Goal: Find contact information: Find contact information

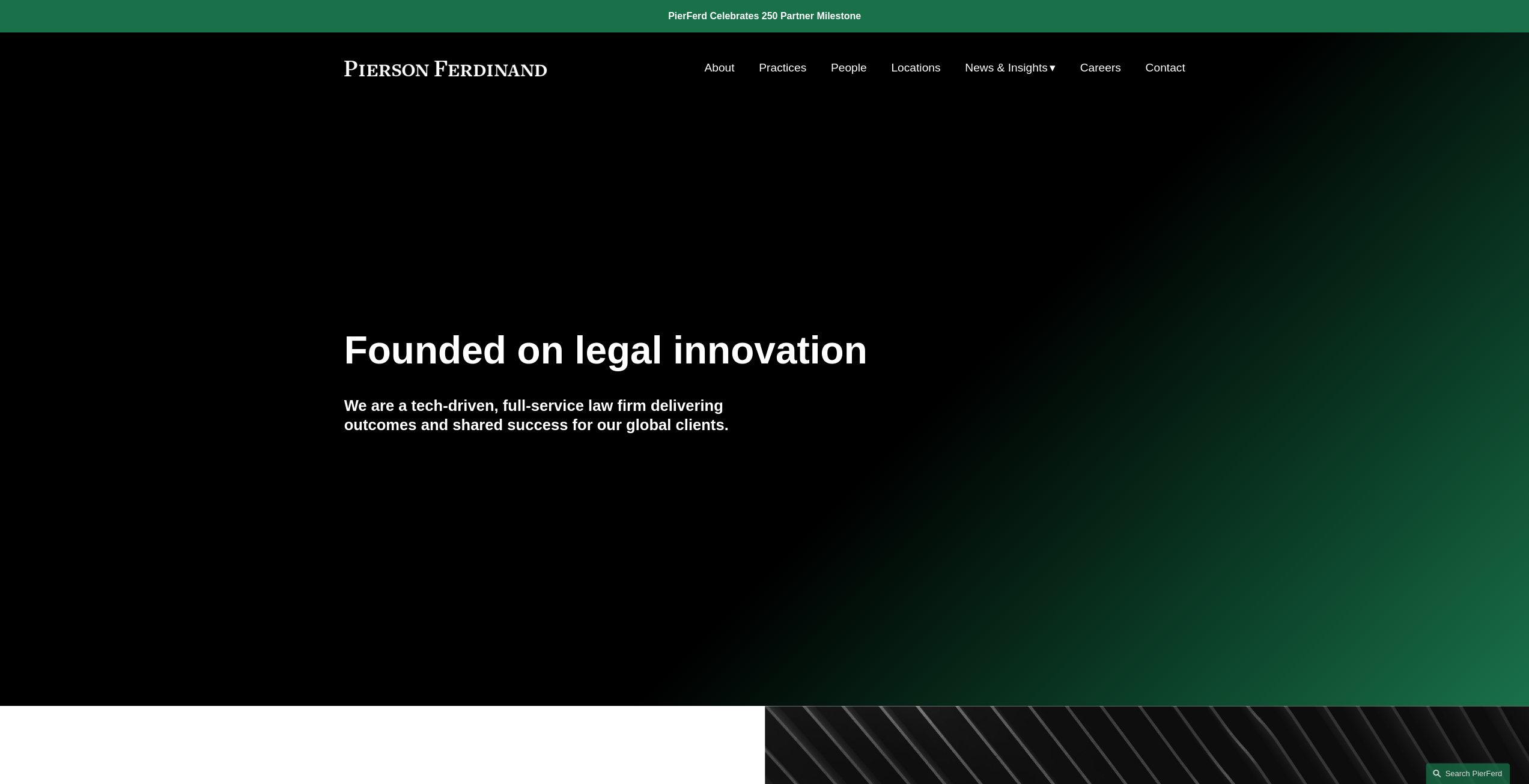
click at [831, 65] on link "People" at bounding box center [848, 68] width 36 height 23
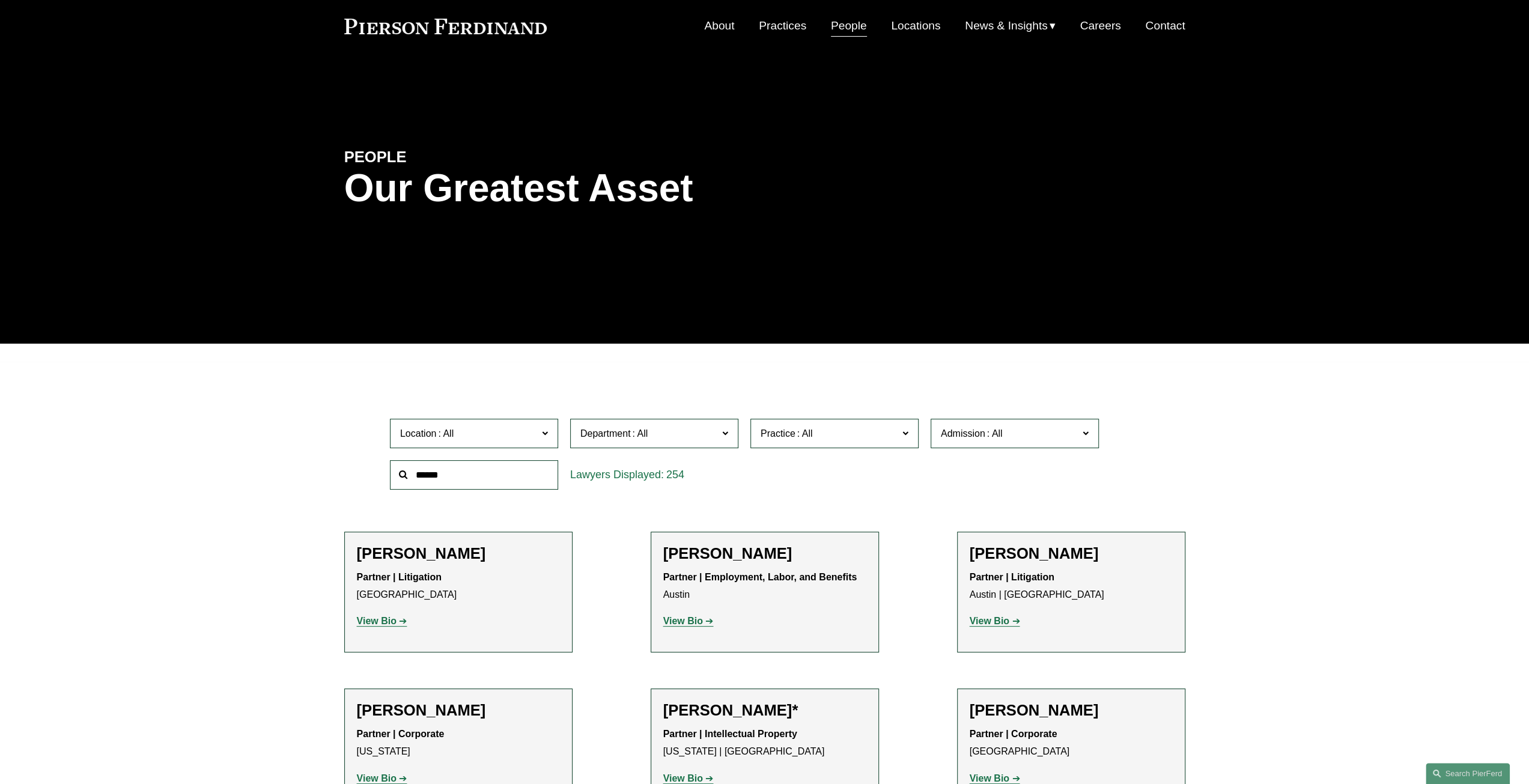
scroll to position [60, 0]
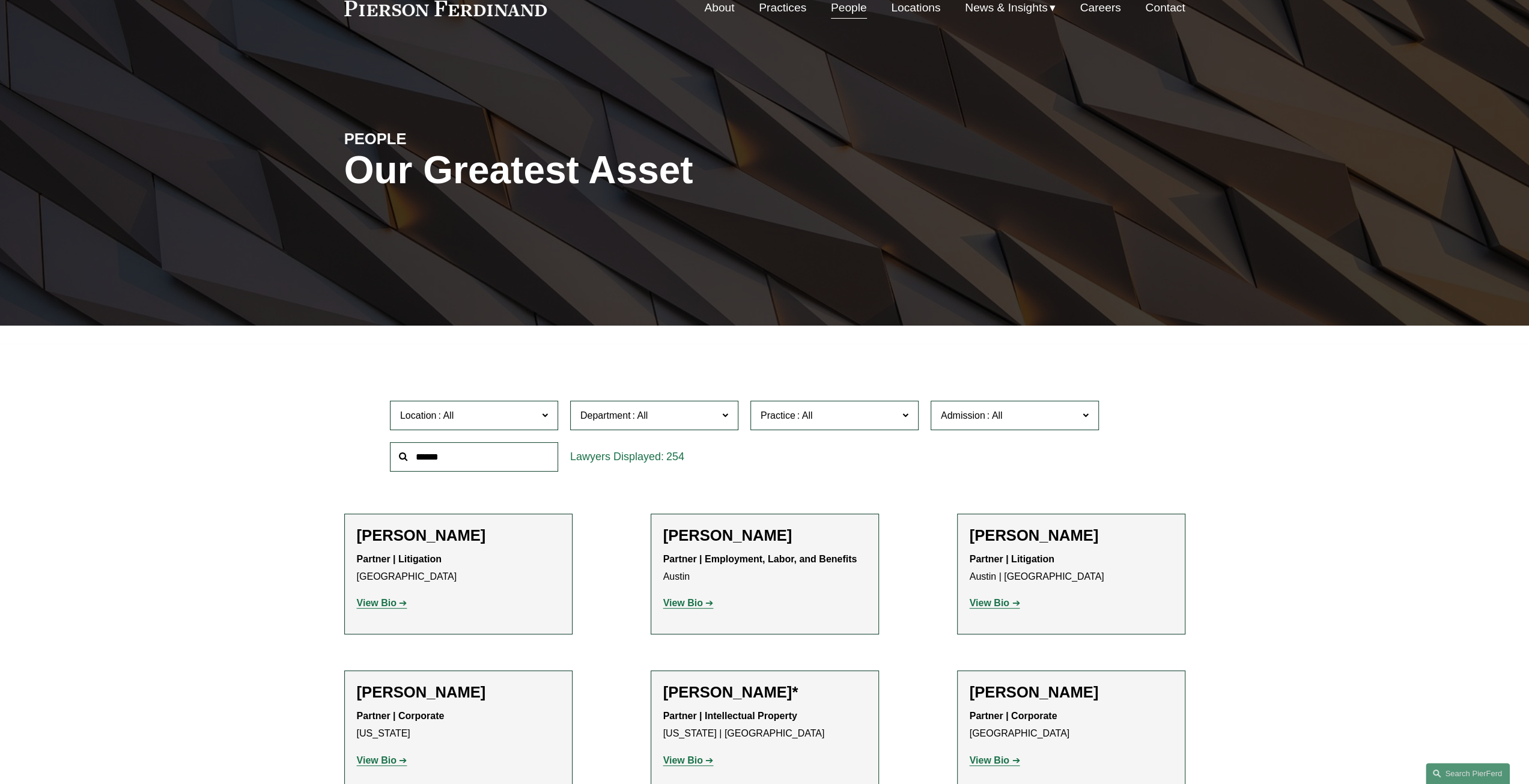
click at [840, 417] on span "Practice" at bounding box center [829, 415] width 137 height 16
drag, startPoint x: 807, startPoint y: 526, endPoint x: 829, endPoint y: 514, distance: 25.1
click at [0, 0] on link "Commercial Litigation" at bounding box center [0, 0] width 0 height 0
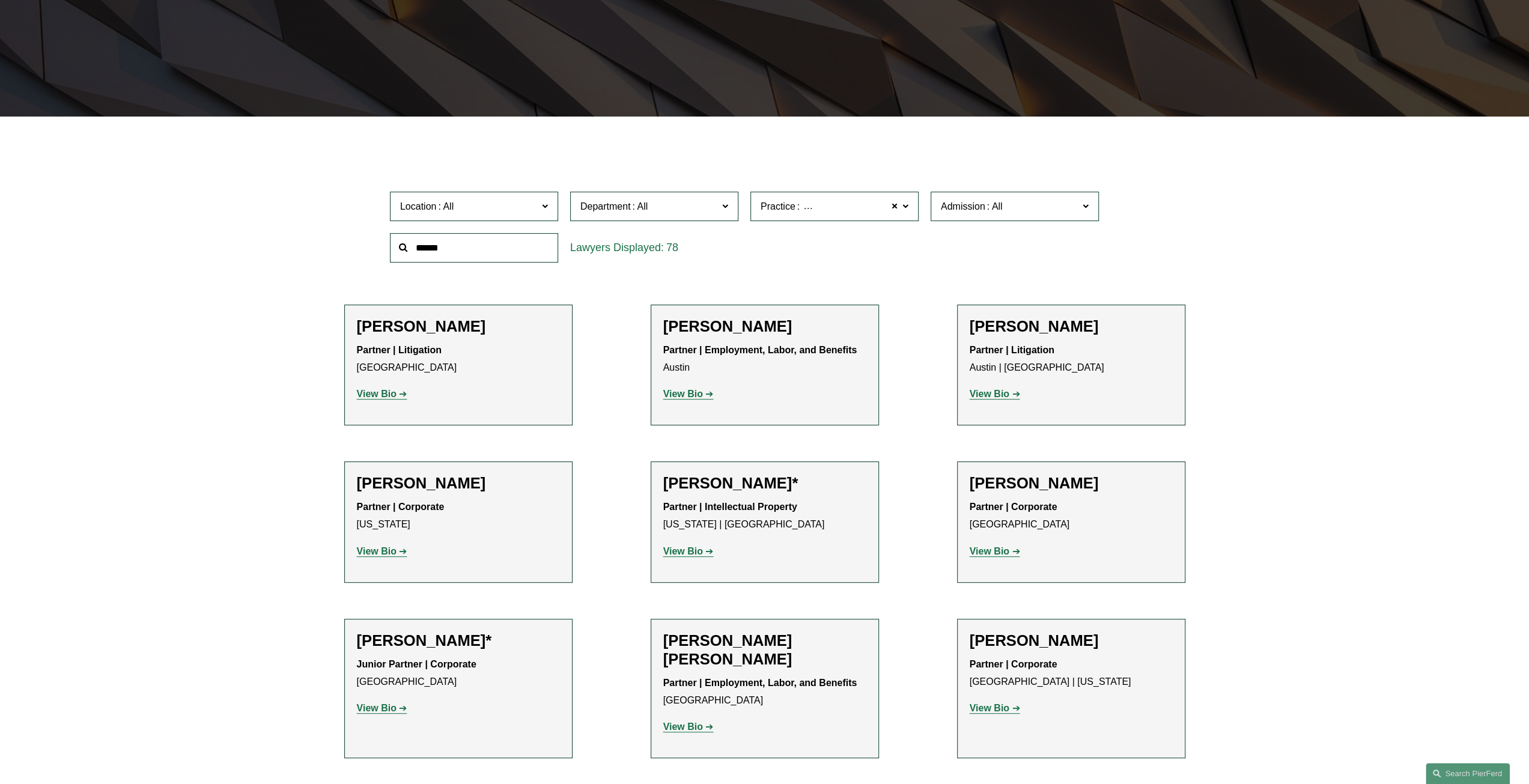
scroll to position [269, 0]
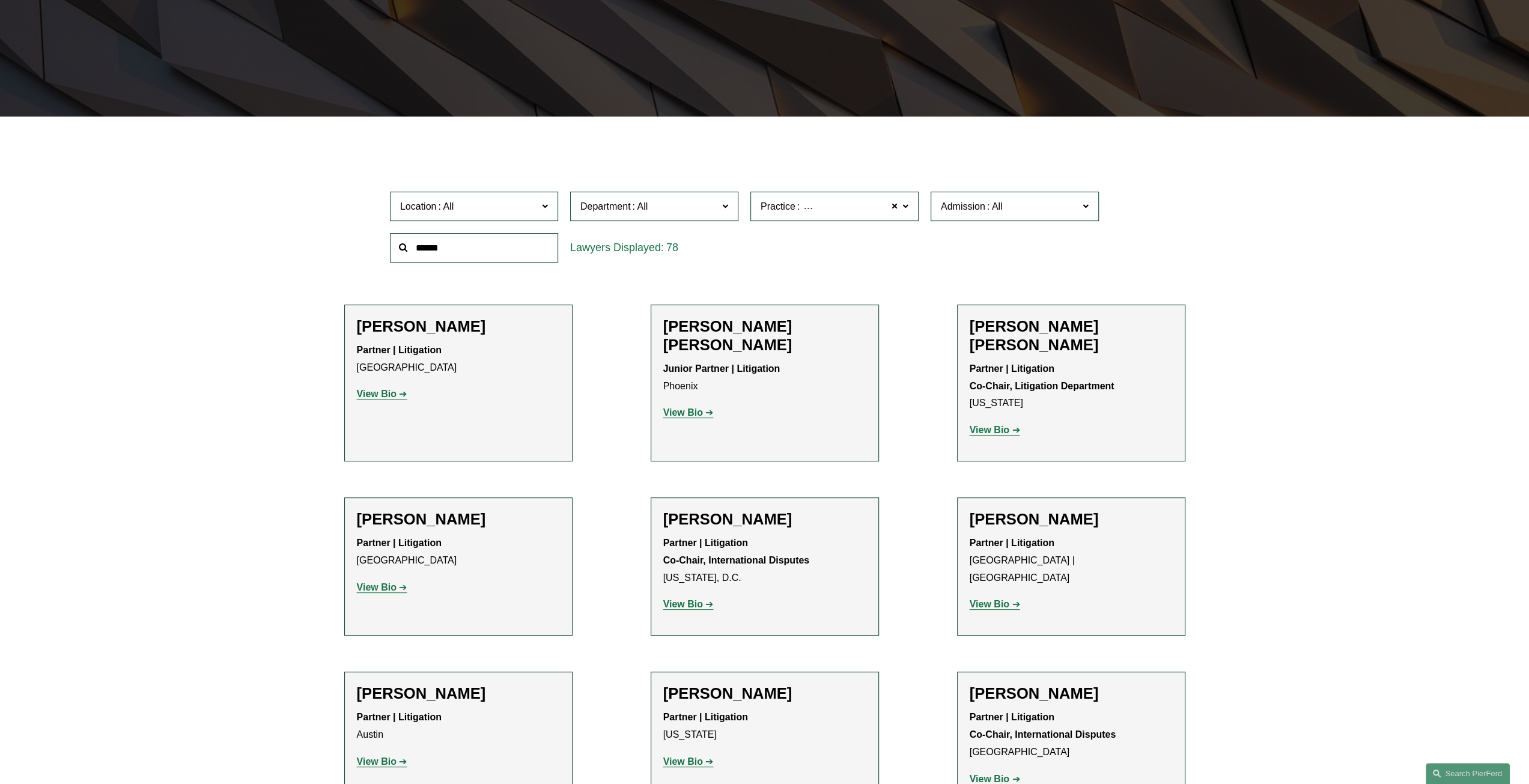
click at [535, 211] on span "Location" at bounding box center [469, 206] width 137 height 16
click at [0, 0] on link "[GEOGRAPHIC_DATA]" at bounding box center [0, 0] width 0 height 0
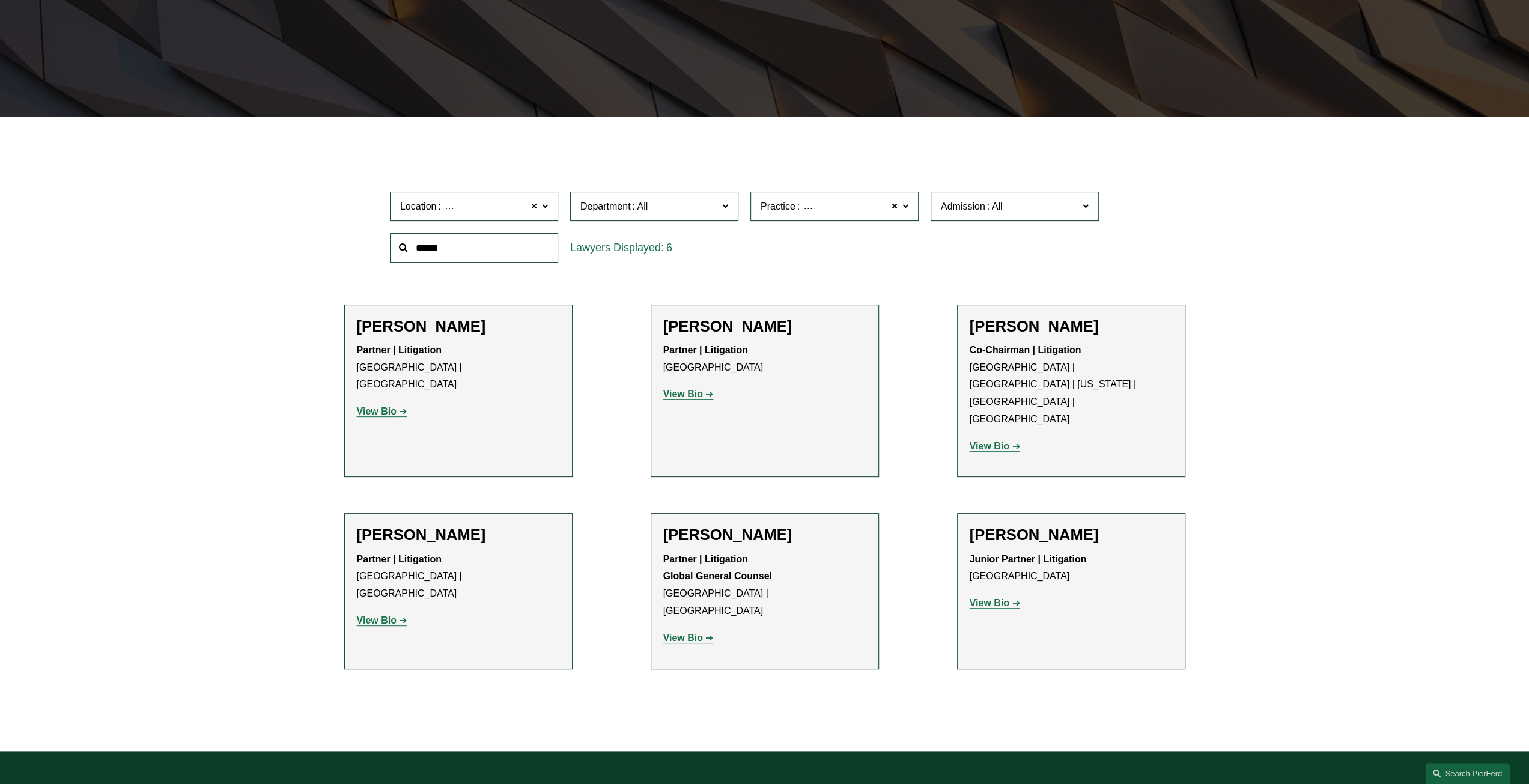
click at [817, 206] on span "Commercial Litigation" at bounding box center [847, 207] width 92 height 16
click at [845, 128] on div at bounding box center [764, 126] width 1529 height 18
click at [712, 281] on ul "Filter Location Philadelphia Philadelphia All Atlanta Austin Boston Charlotte C…" at bounding box center [764, 426] width 933 height 555
click at [390, 406] on strong "View Bio" at bounding box center [376, 411] width 40 height 11
click at [712, 295] on ul "Filter Location Philadelphia Philadelphia All Atlanta Austin Boston Charlotte C…" at bounding box center [764, 426] width 933 height 555
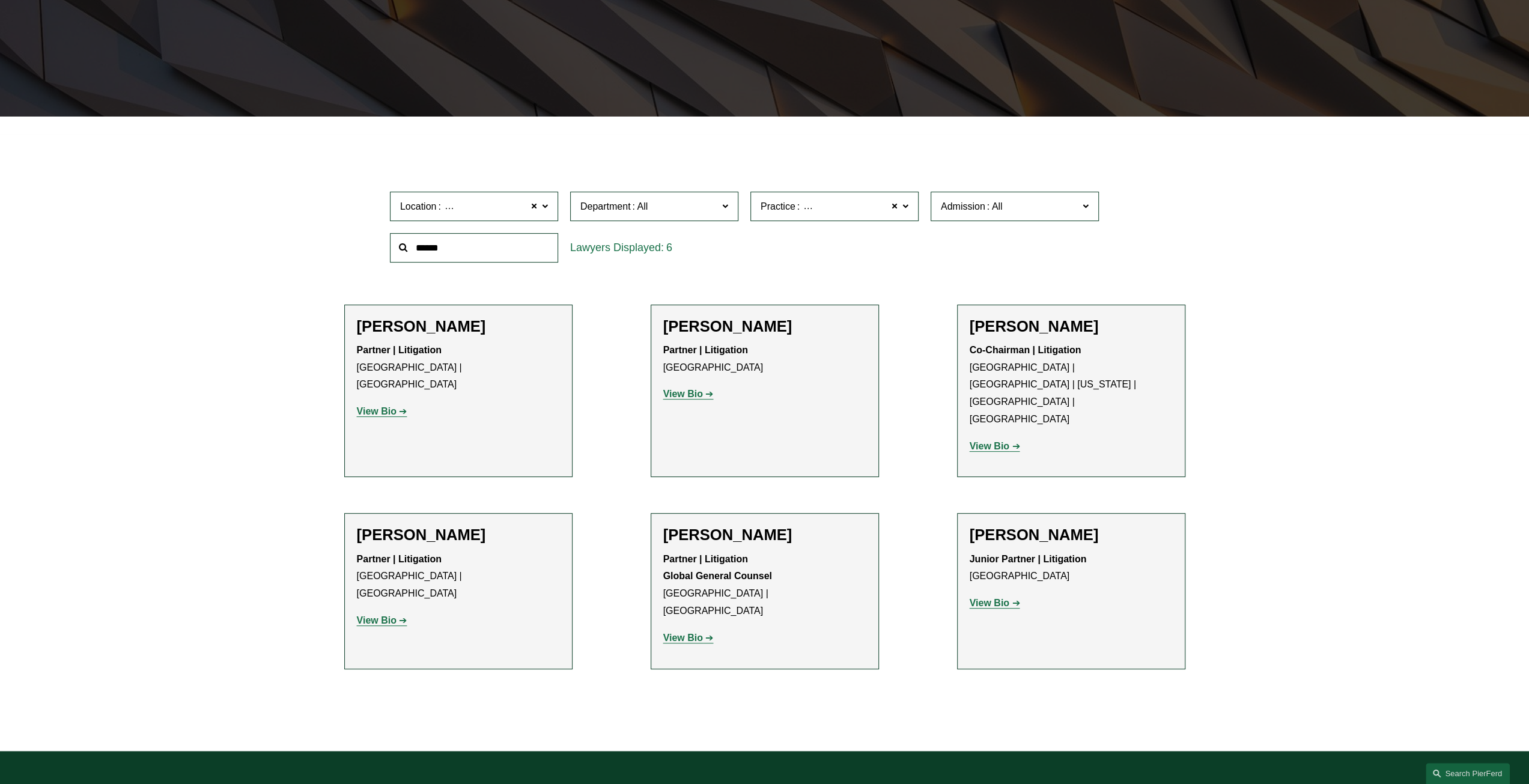
click at [716, 327] on h2 "Jeffry W. Duffy" at bounding box center [764, 326] width 203 height 18
click at [706, 389] on link "View Bio" at bounding box center [688, 394] width 50 height 11
click at [395, 612] on p "View Bio" at bounding box center [458, 621] width 203 height 18
click at [391, 615] on strong "View Bio" at bounding box center [376, 621] width 40 height 11
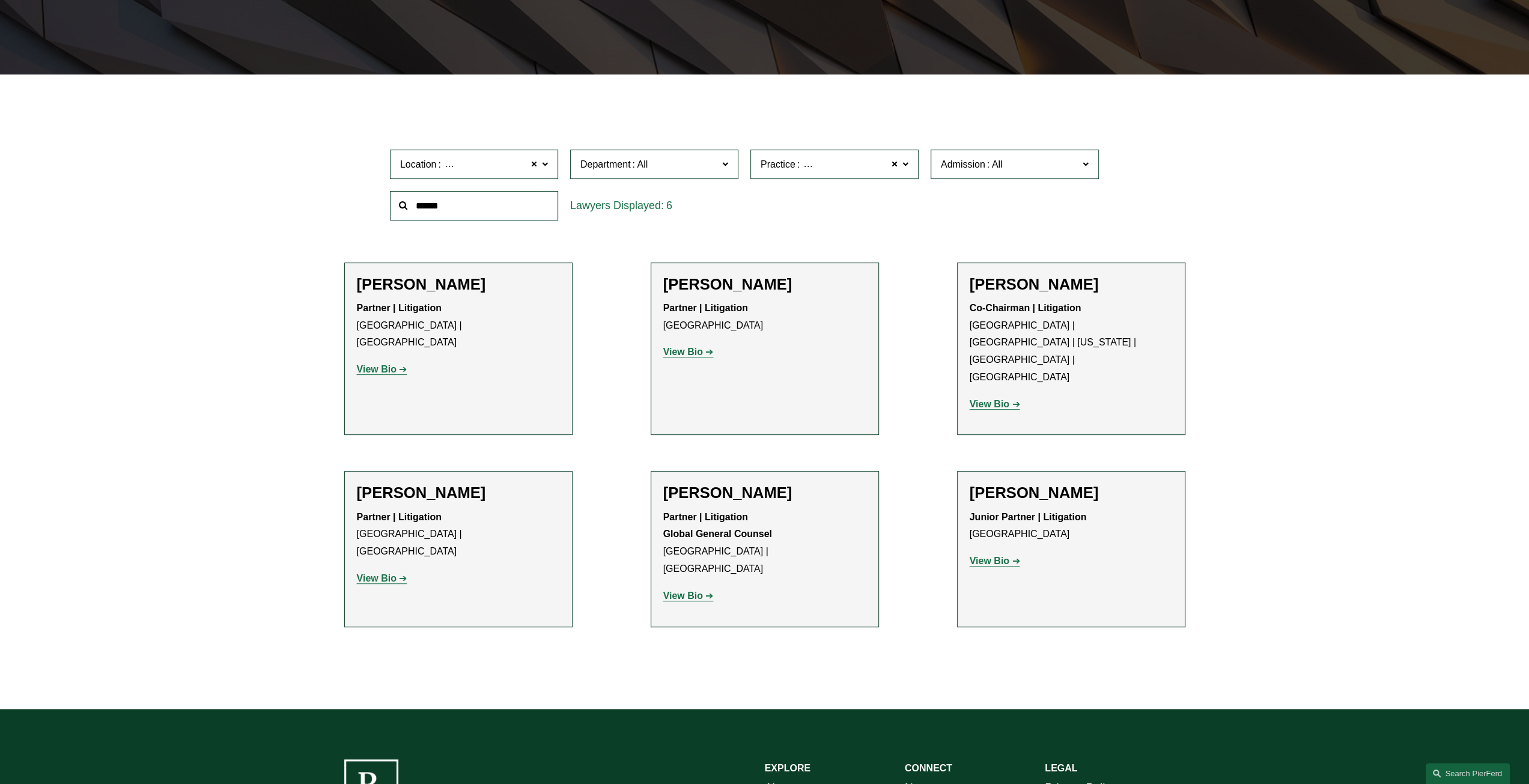
scroll to position [329, 0]
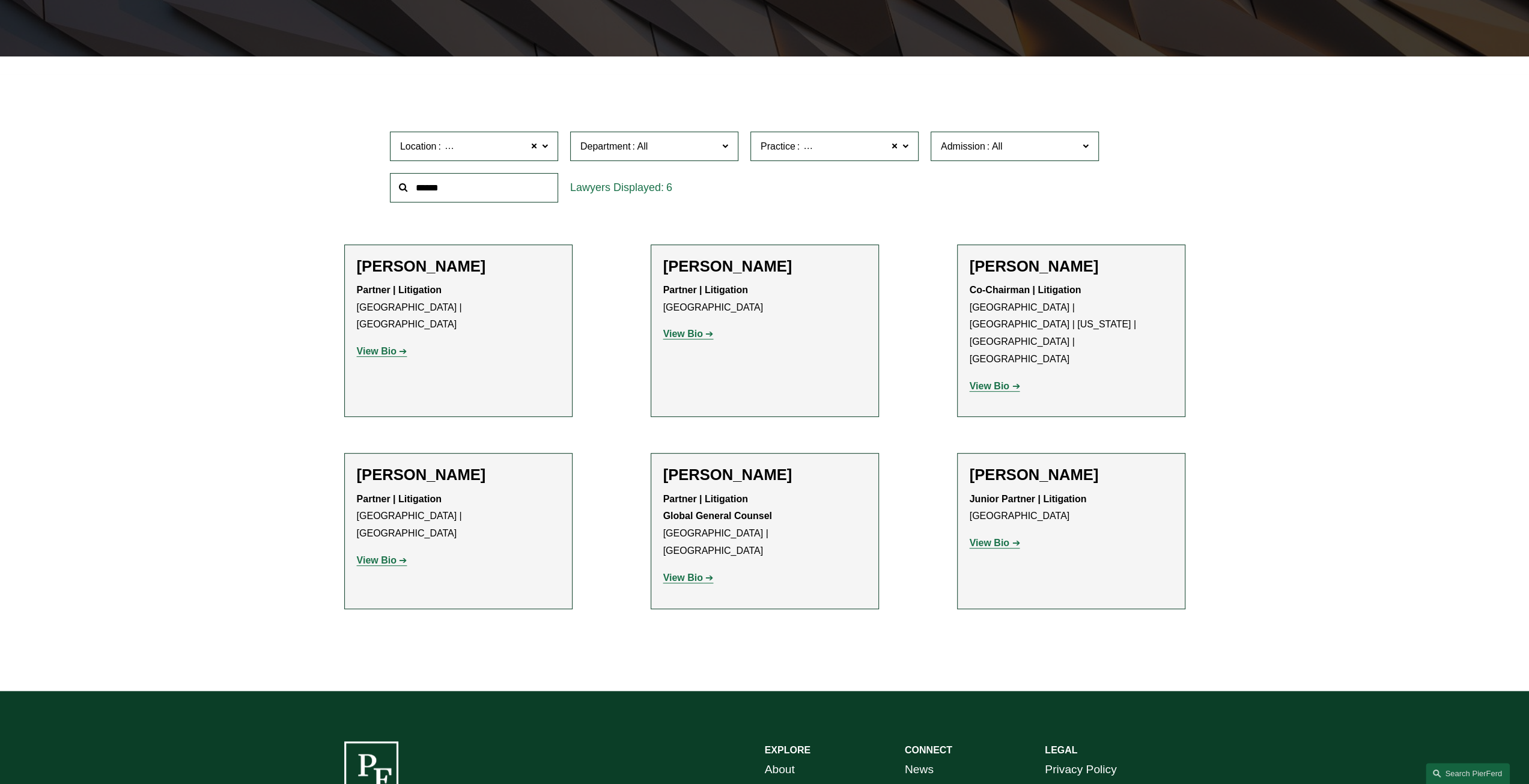
click at [711, 570] on p "View Bio" at bounding box center [764, 578] width 203 height 18
click at [705, 572] on link "View Bio" at bounding box center [688, 577] width 50 height 11
click at [702, 572] on strong "View Bio" at bounding box center [682, 577] width 40 height 11
click at [1014, 537] on link "View Bio" at bounding box center [994, 542] width 50 height 11
click at [892, 153] on span at bounding box center [894, 147] width 7 height 16
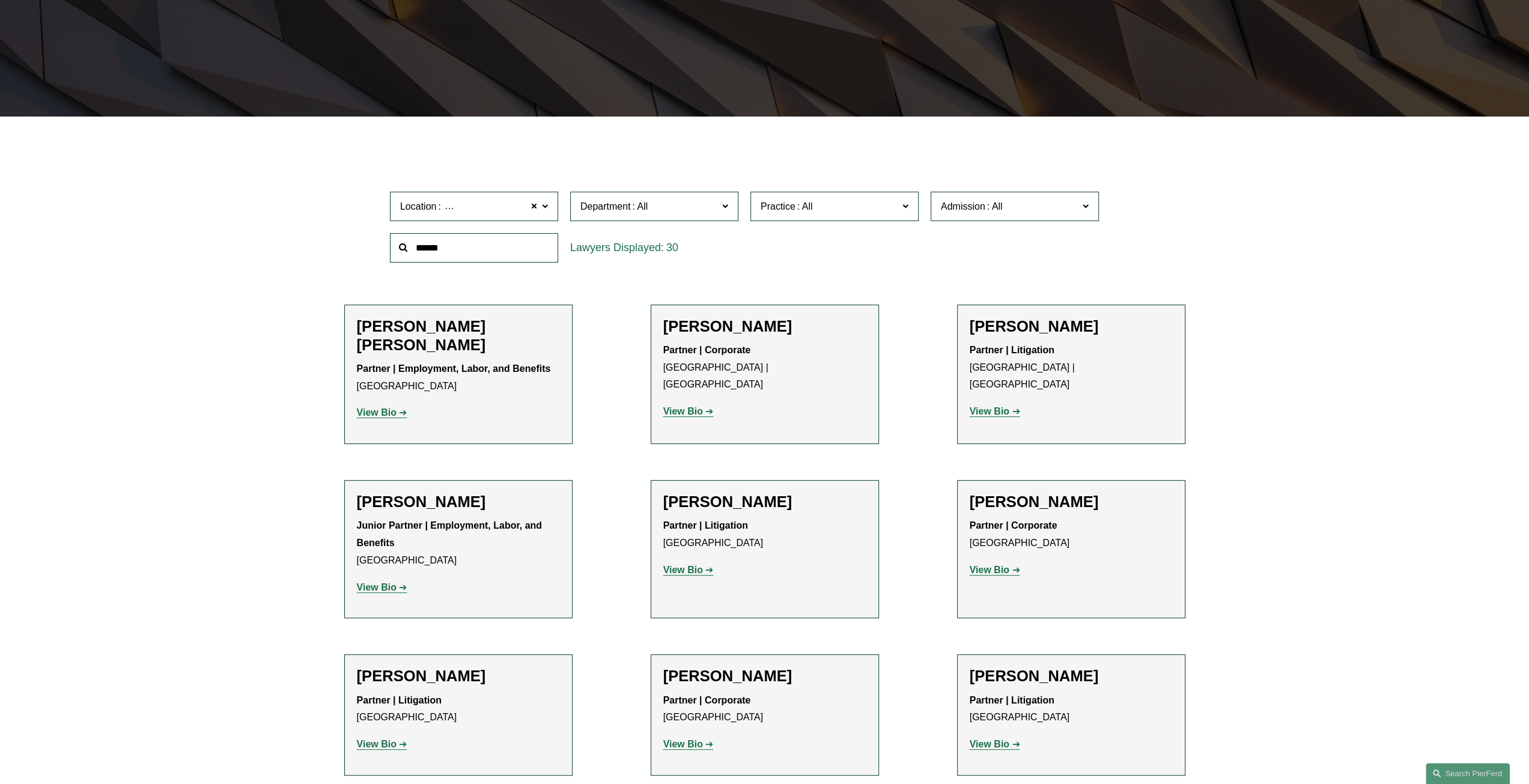
scroll to position [1261, 0]
click at [0, 0] on link "Intellectual Property Litigation" at bounding box center [0, 0] width 0 height 0
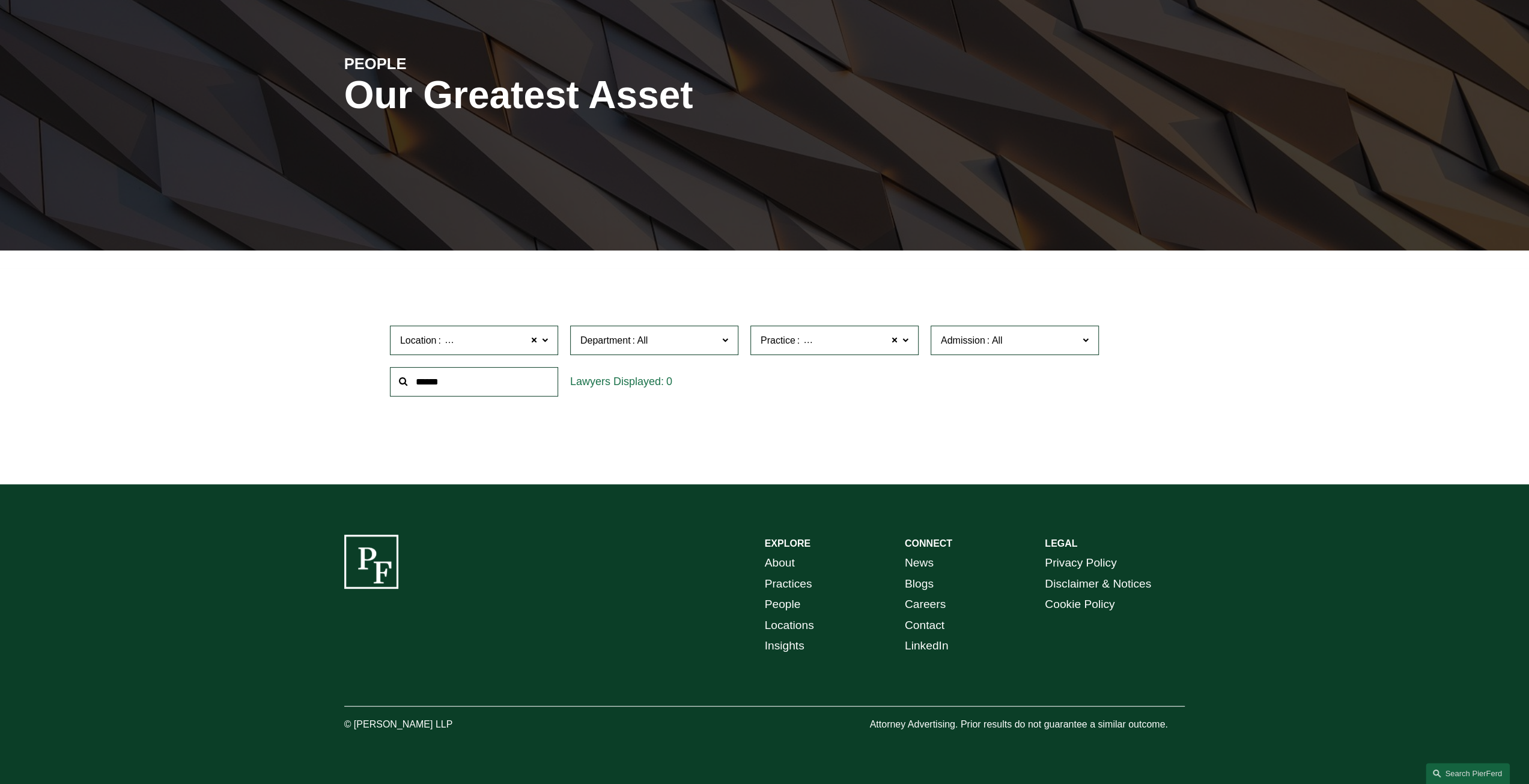
scroll to position [135, 0]
click at [840, 357] on div "Practice Intellectual Property Litigation Intellectual Property Litigation All …" at bounding box center [834, 339] width 180 height 41
click at [840, 345] on span "Practice Intellectual Property Litigation" at bounding box center [829, 340] width 137 height 16
click at [0, 0] on link "White Collar Defense & Investigations" at bounding box center [0, 0] width 0 height 0
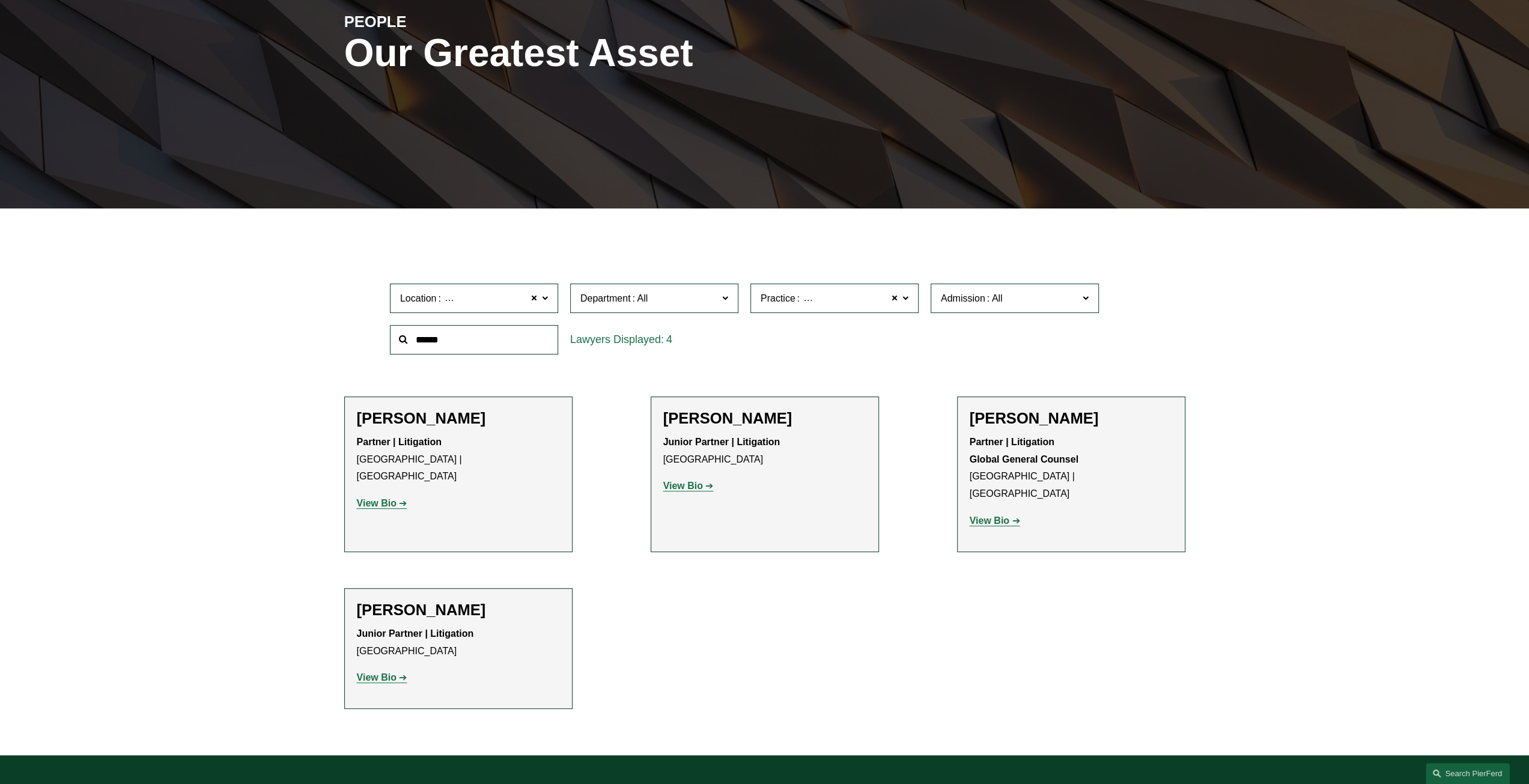
scroll to position [196, 0]
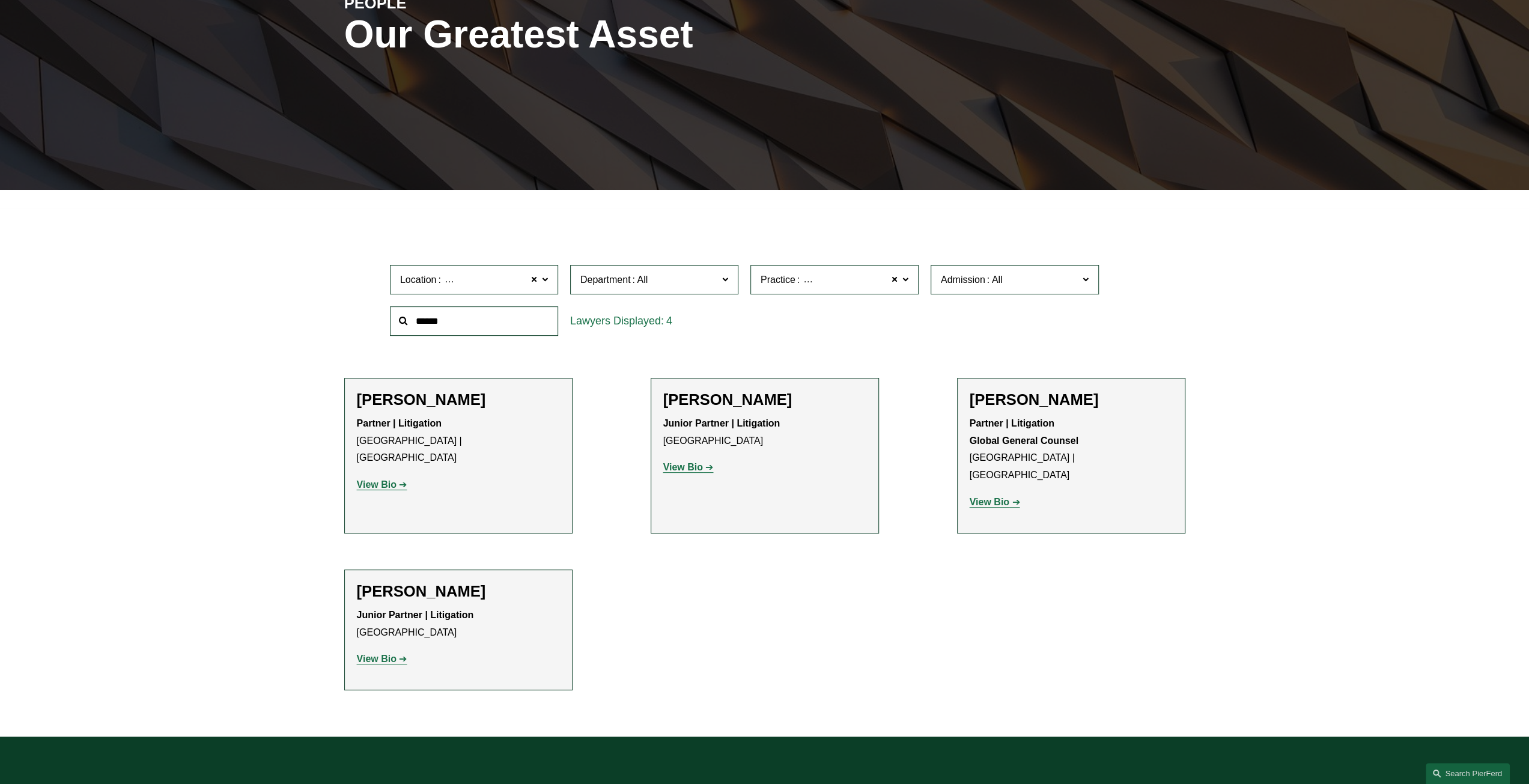
click at [391, 479] on strong "View Bio" at bounding box center [376, 484] width 40 height 11
click at [703, 471] on link "View Bio" at bounding box center [688, 467] width 50 height 11
click at [989, 497] on strong "View Bio" at bounding box center [989, 502] width 40 height 11
click at [388, 653] on strong "View Bio" at bounding box center [376, 658] width 40 height 11
click at [854, 286] on span "Practice White Collar Defense & Investigations" at bounding box center [829, 279] width 137 height 16
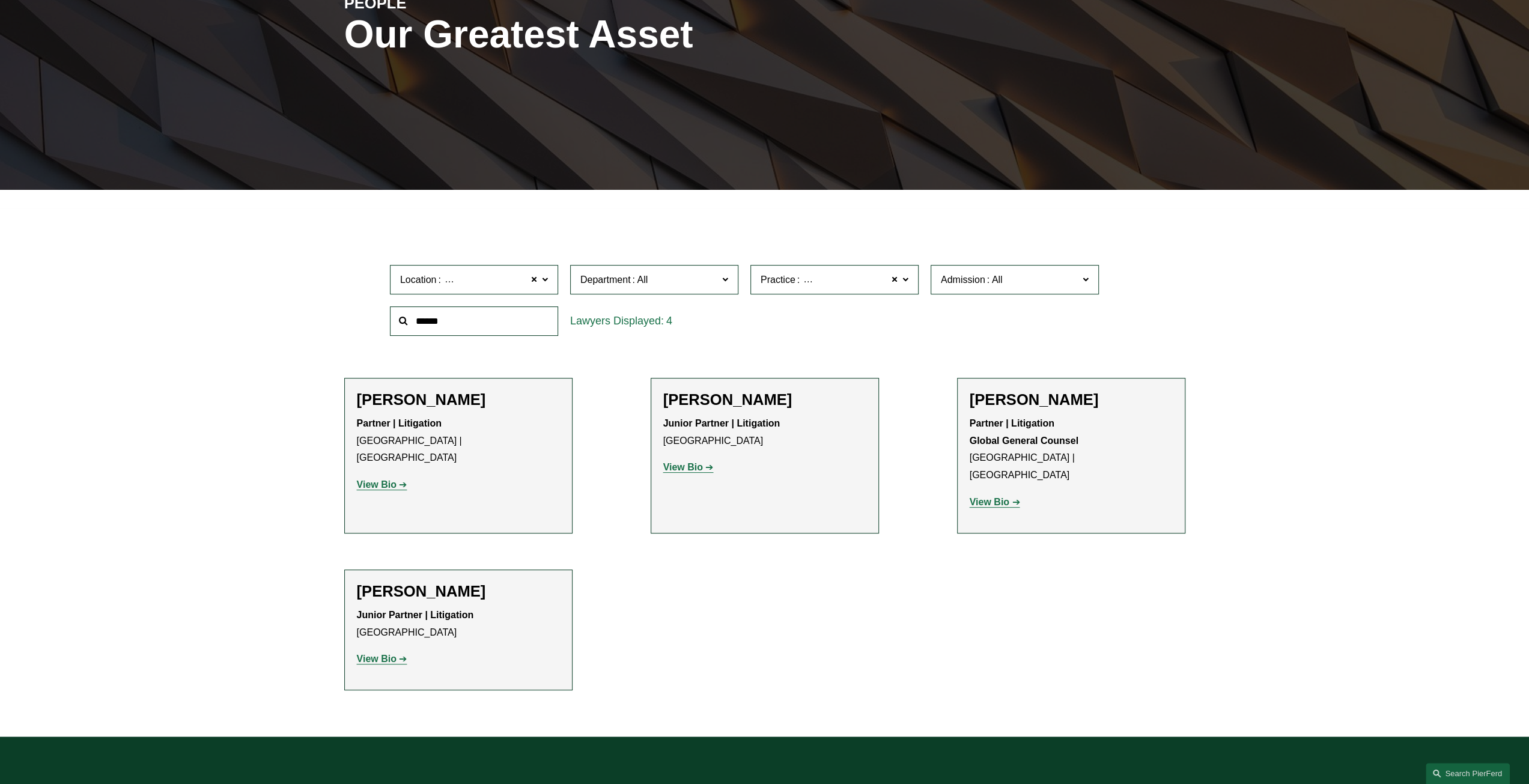
scroll to position [1489, 0]
click at [0, 0] on link "Litigation and Risk Management" at bounding box center [0, 0] width 0 height 0
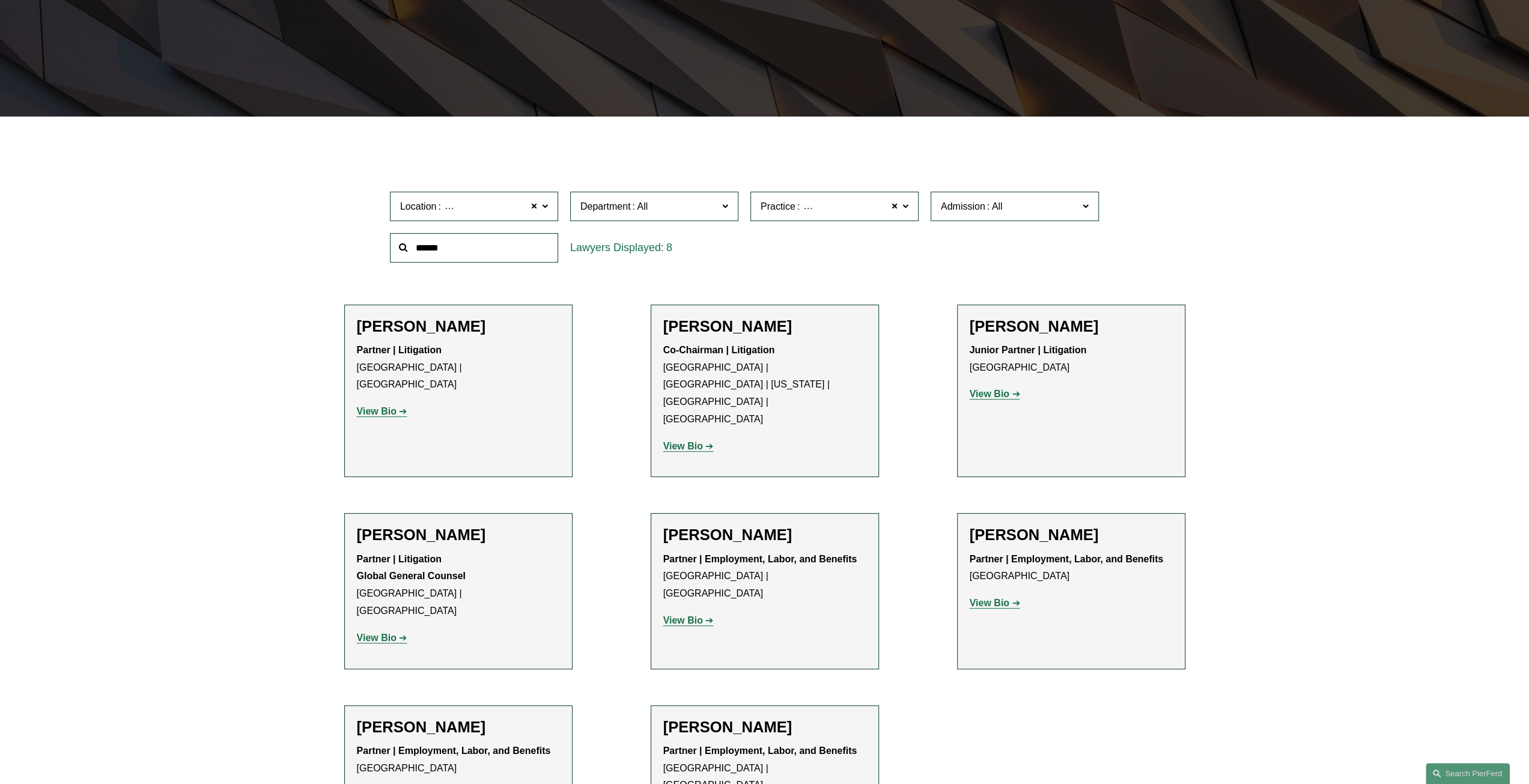
scroll to position [329, 0]
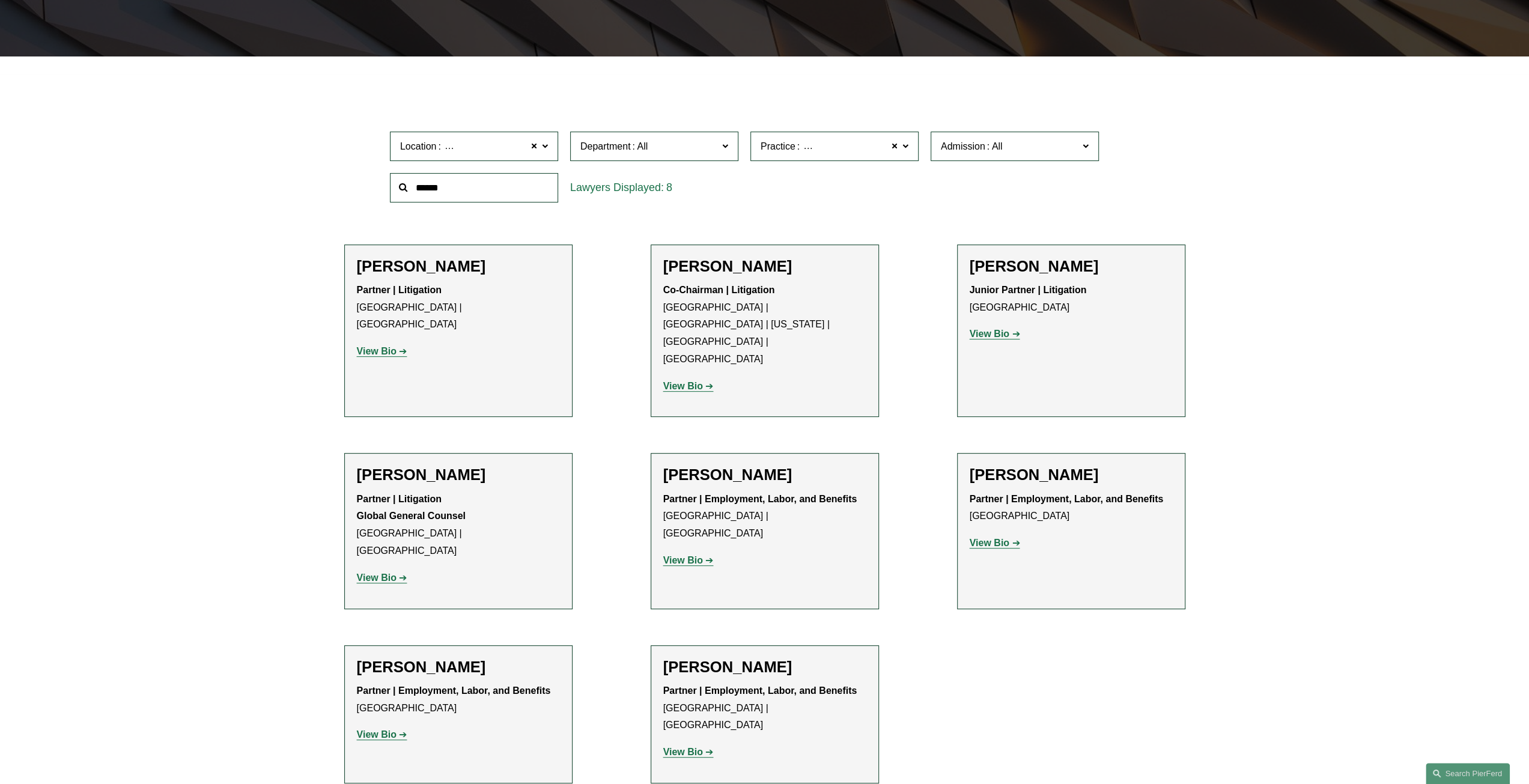
click at [991, 537] on strong "View Bio" at bounding box center [989, 542] width 40 height 11
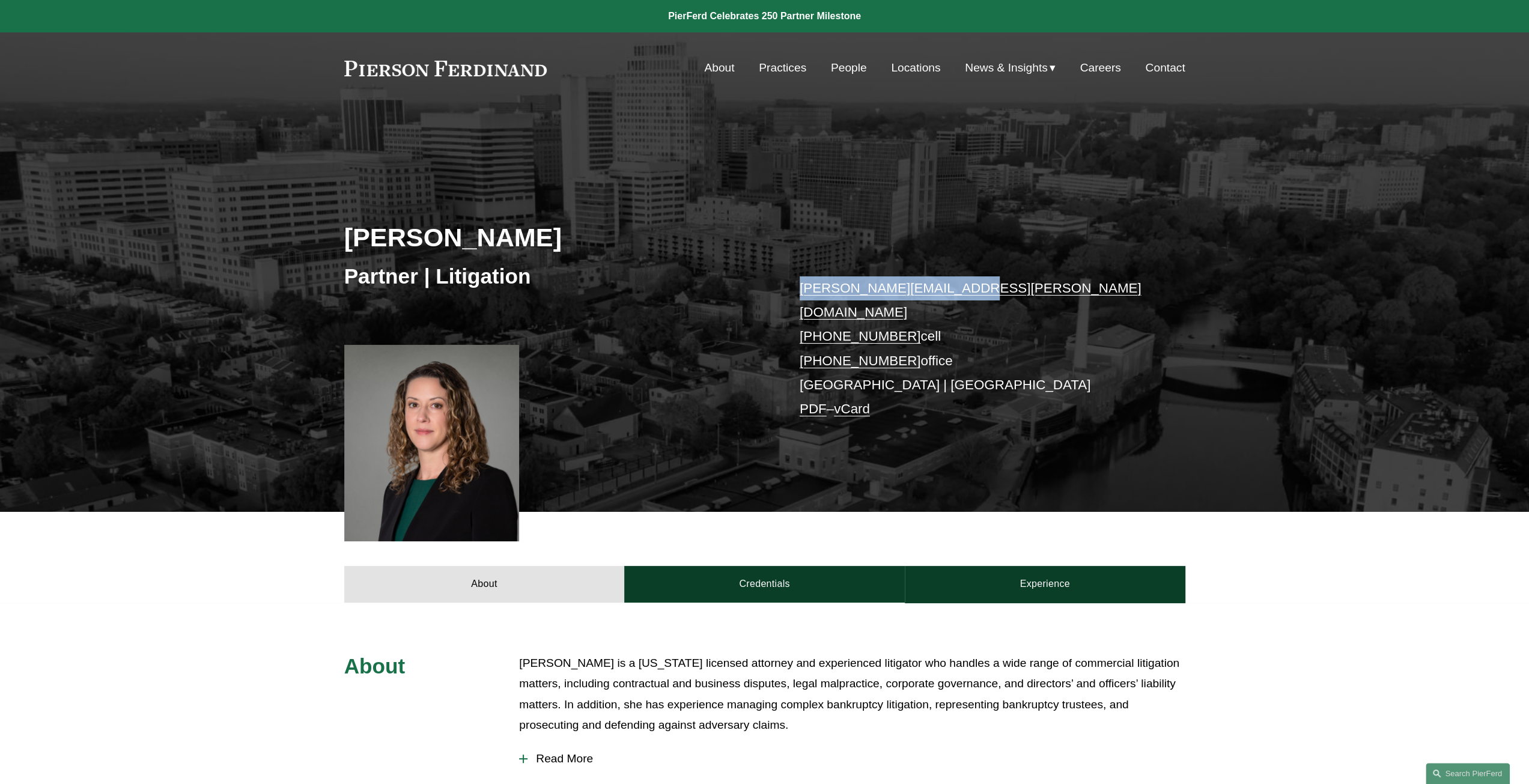
drag, startPoint x: 993, startPoint y: 286, endPoint x: 803, endPoint y: 291, distance: 190.1
click at [803, 293] on p "maura.burke@pierferd.com +1.267.237.2746 cell +1.267.702.3912 office Wilmington…" at bounding box center [974, 348] width 350 height 145
copy link "maura.burke@pierferd.com"
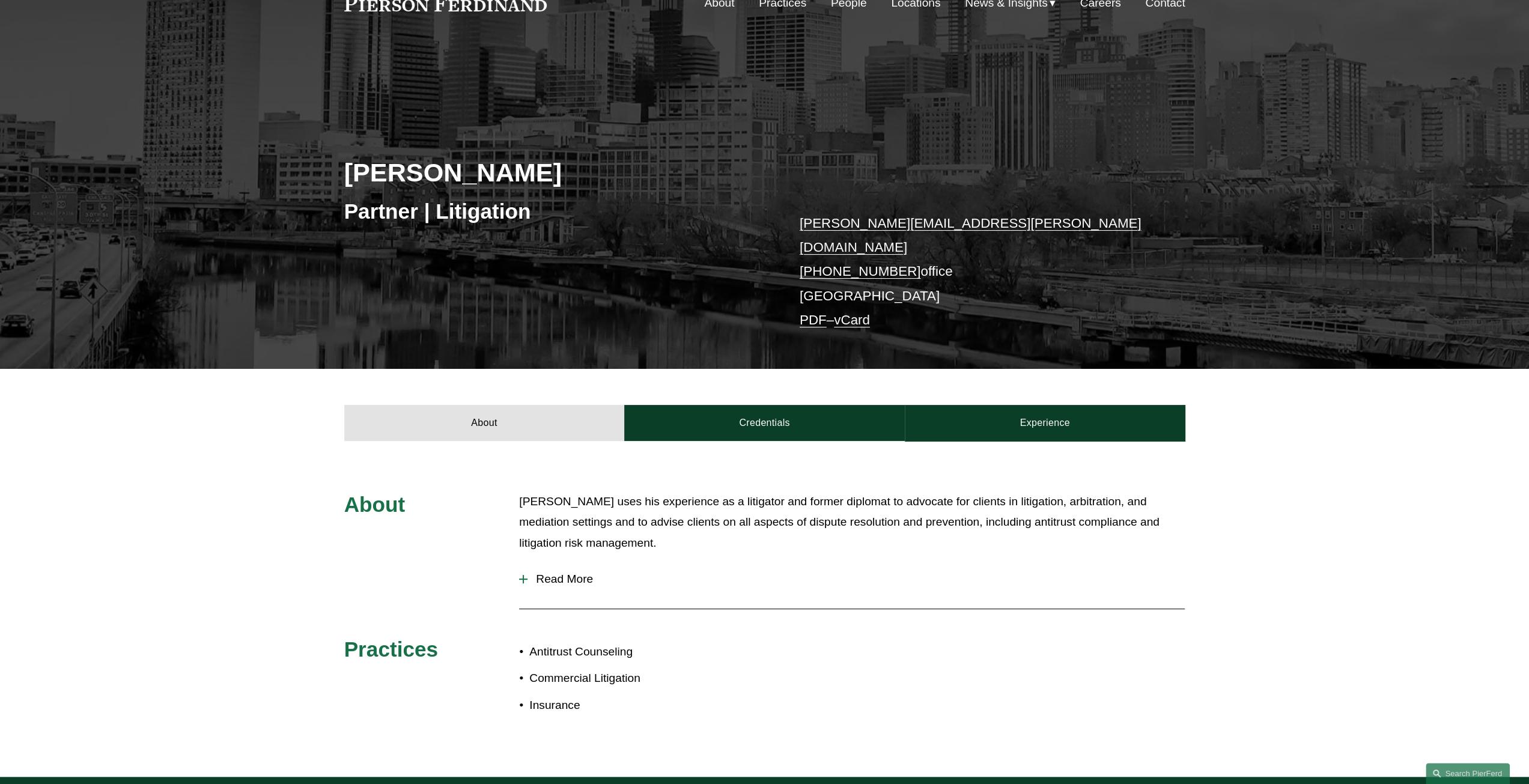
scroll to position [180, 0]
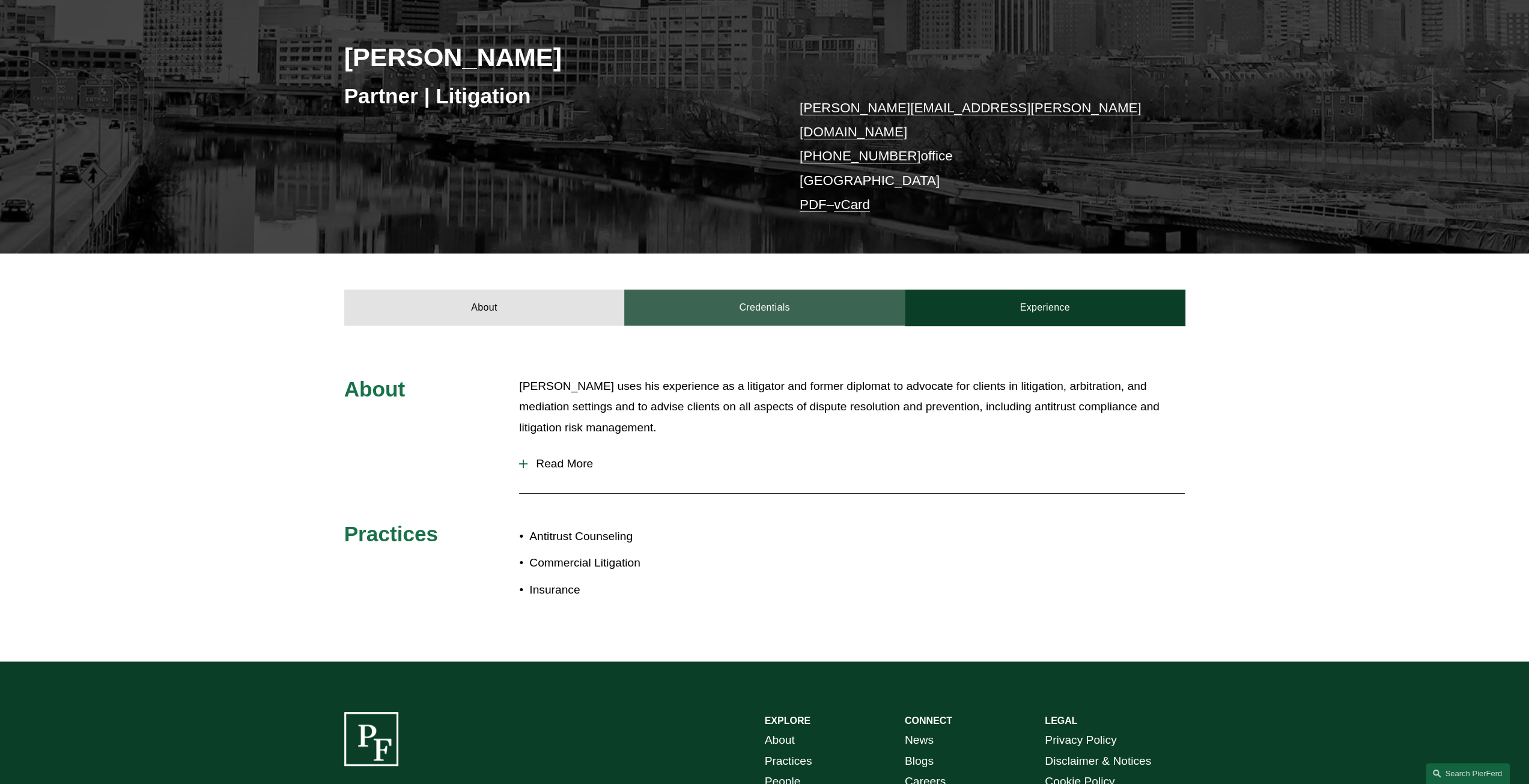
click at [830, 301] on link "Credentials" at bounding box center [764, 307] width 280 height 36
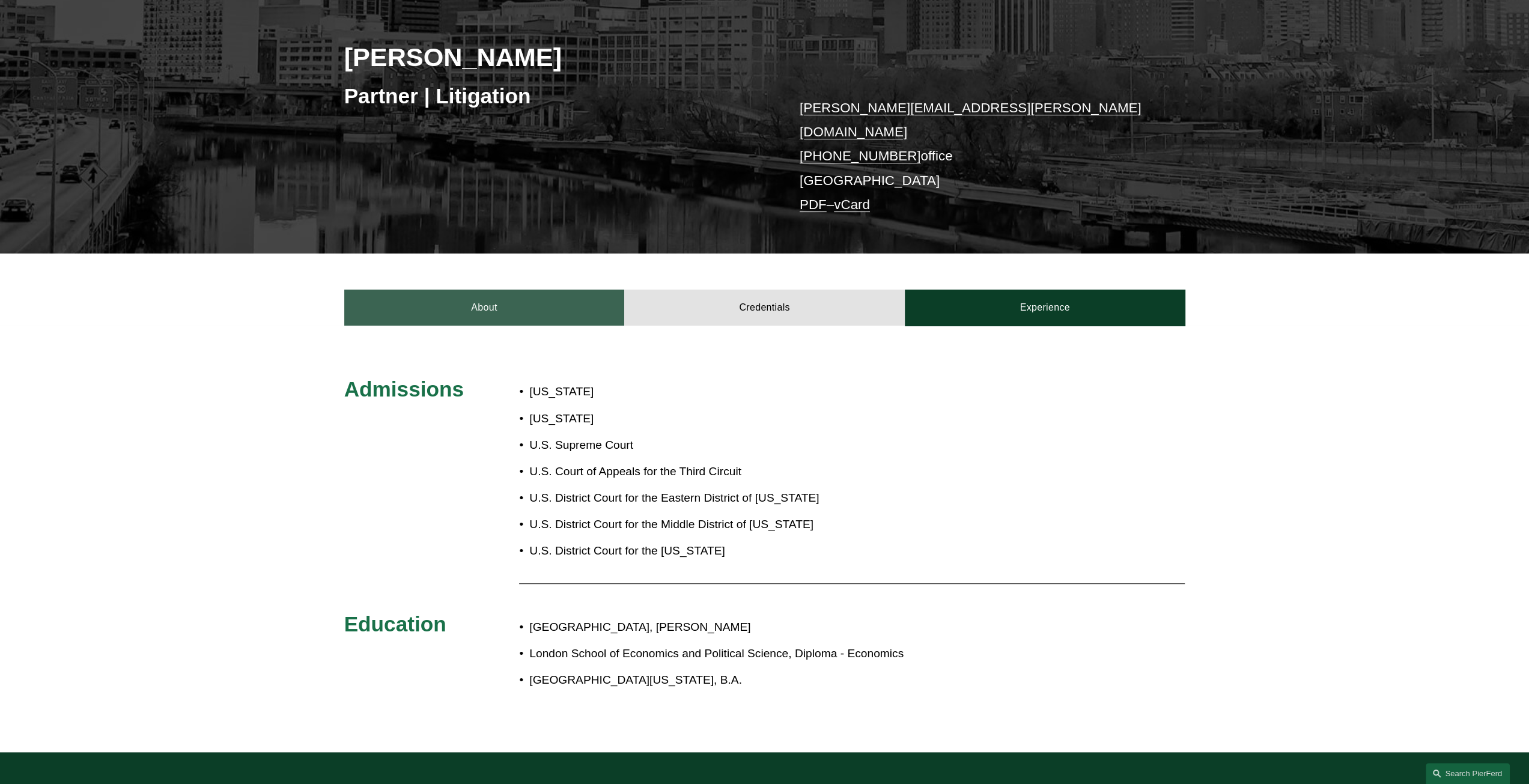
click at [525, 304] on link "About" at bounding box center [484, 307] width 280 height 36
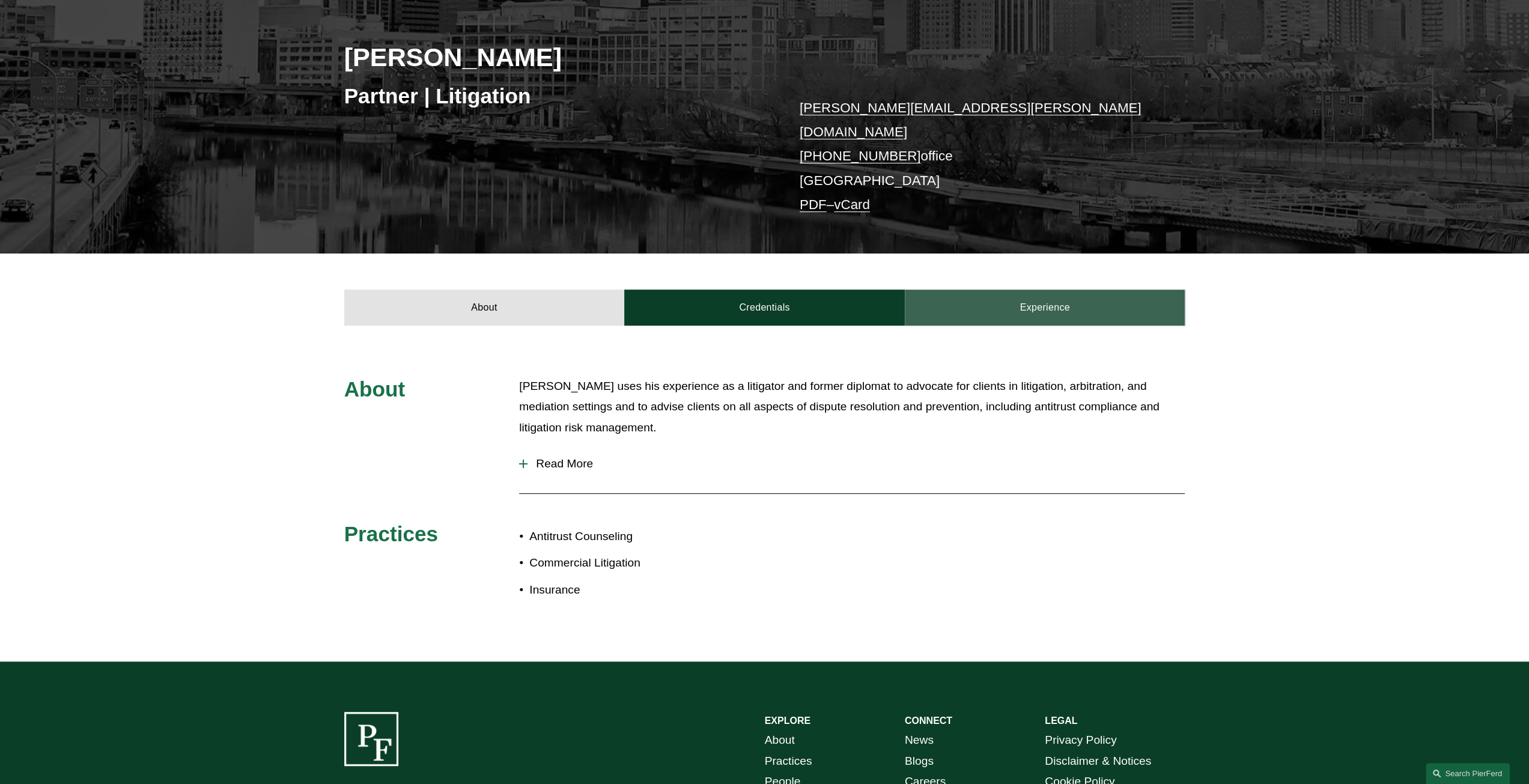
click at [991, 291] on link "Experience" at bounding box center [1045, 307] width 280 height 36
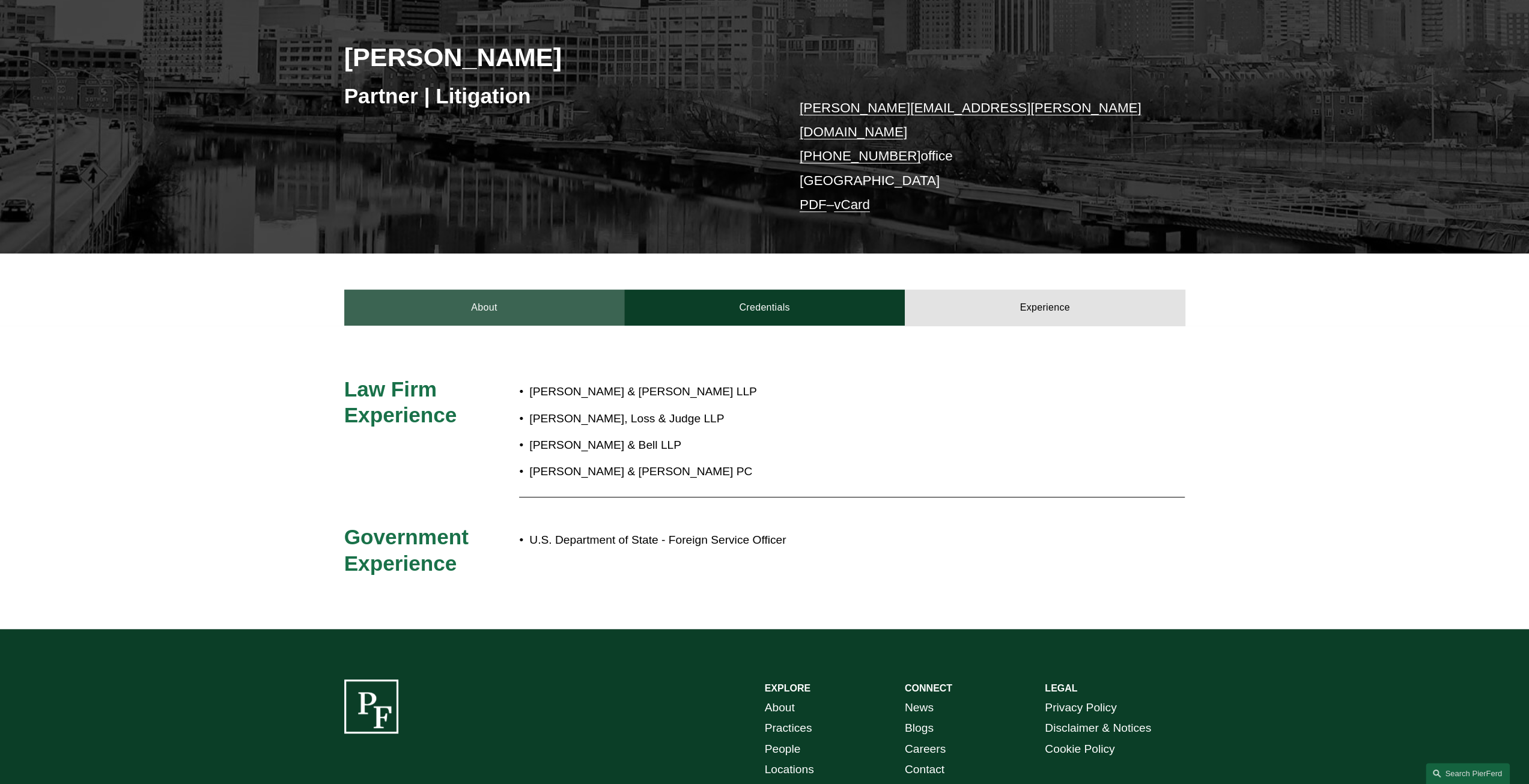
click at [481, 302] on link "About" at bounding box center [484, 307] width 280 height 36
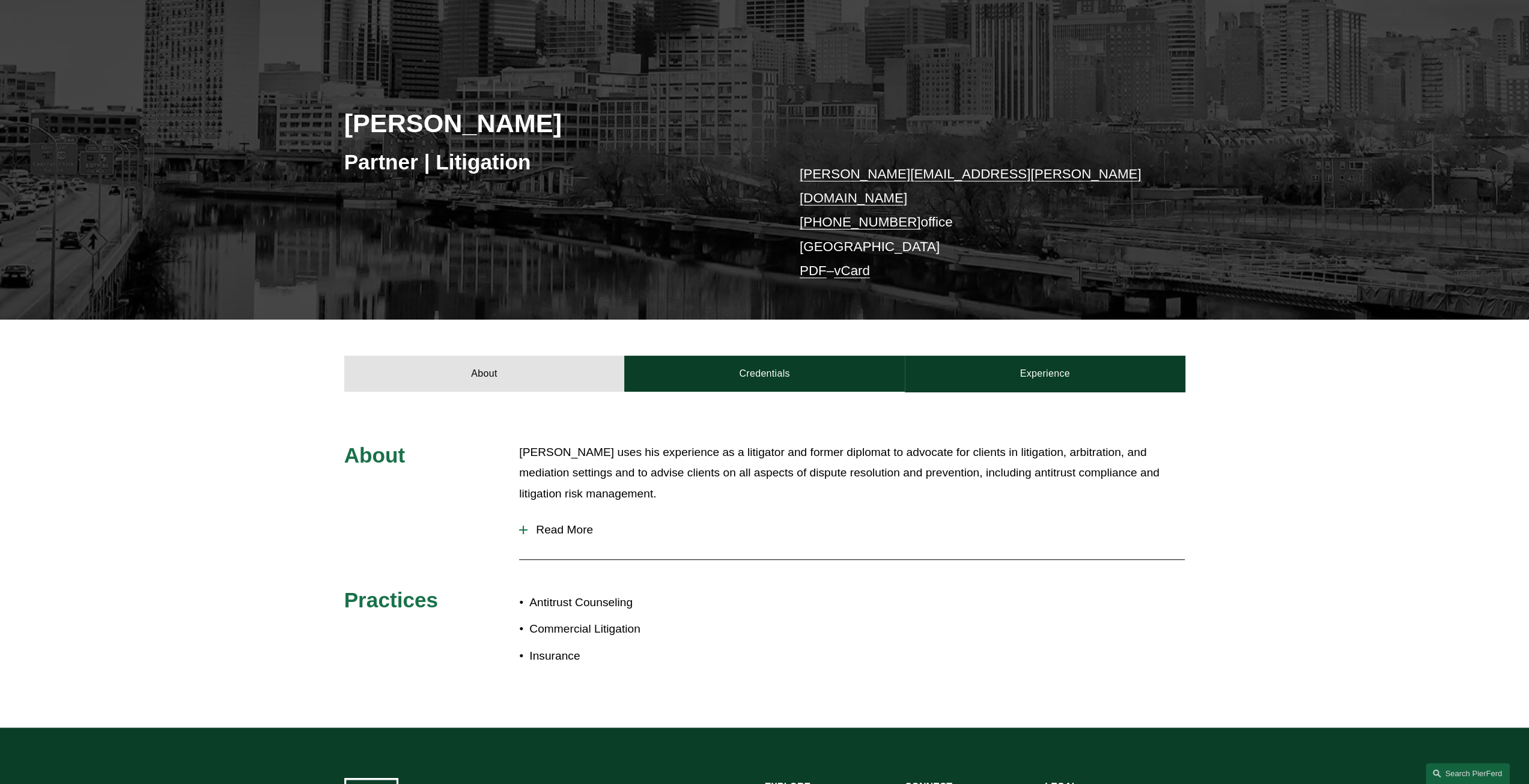
scroll to position [0, 0]
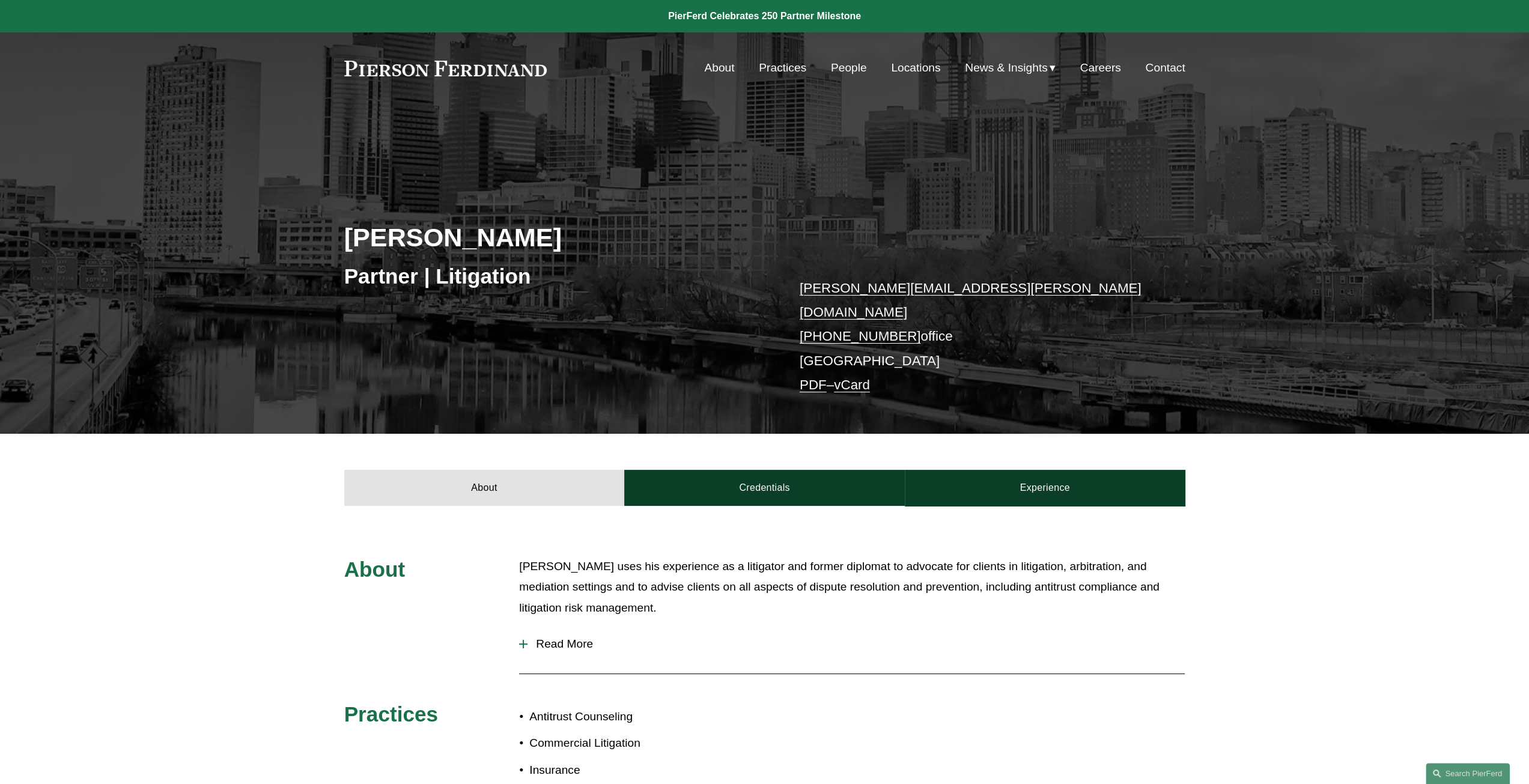
drag, startPoint x: 539, startPoint y: 224, endPoint x: 311, endPoint y: 236, distance: 228.3
click at [310, 237] on div "Jeffry W. Duffy Partner | Litigation jeffry.duffy@pierferd.com +1.484.253.6661 …" at bounding box center [764, 291] width 1529 height 283
copy h2 "Jeffry W. Duffy"
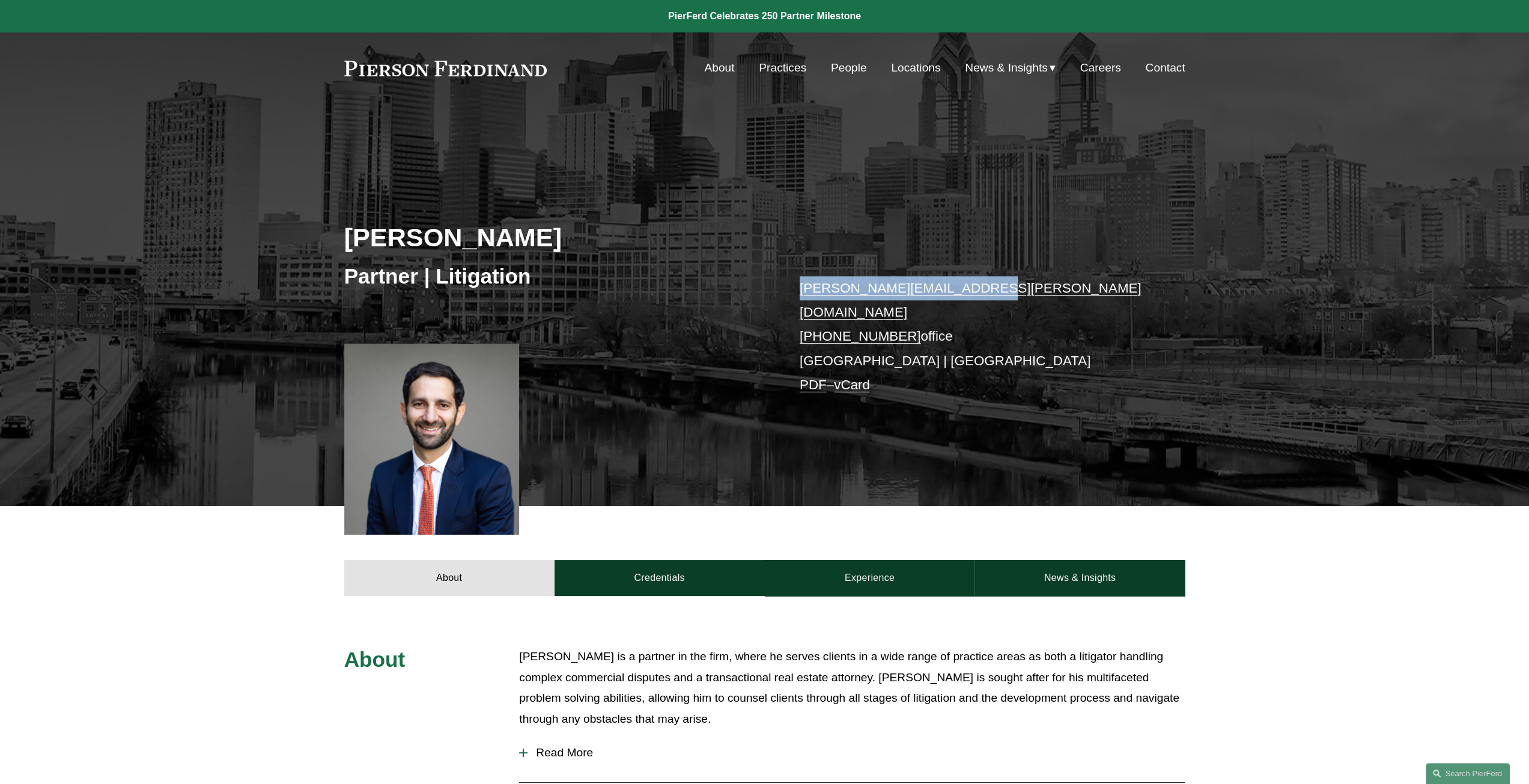
drag, startPoint x: 996, startPoint y: 287, endPoint x: 790, endPoint y: 294, distance: 206.1
click at [790, 294] on div "Eric B. Freedman Partner | Litigation eric.freedman@pierferd.com +1.215.352.356…" at bounding box center [764, 327] width 1529 height 356
copy link "eric.freedman@pierferd.com"
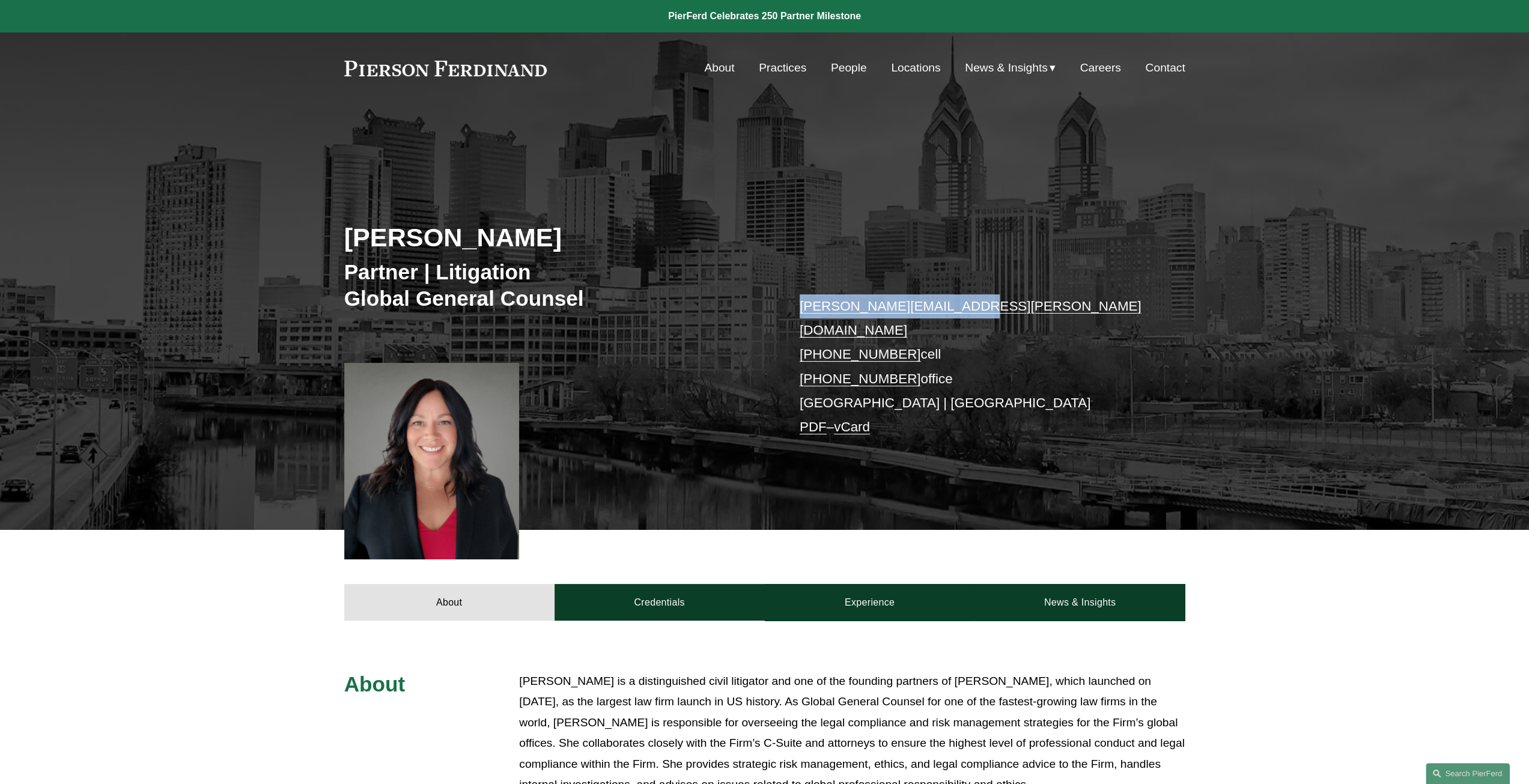
drag, startPoint x: 960, startPoint y: 304, endPoint x: 793, endPoint y: 301, distance: 167.0
click at [793, 301] on div "[PERSON_NAME] Partner | Litigation Global General Counsel [PERSON_NAME][EMAIL_A…" at bounding box center [764, 339] width 1529 height 380
copy link "[PERSON_NAME][EMAIL_ADDRESS][PERSON_NAME][DOMAIN_NAME]"
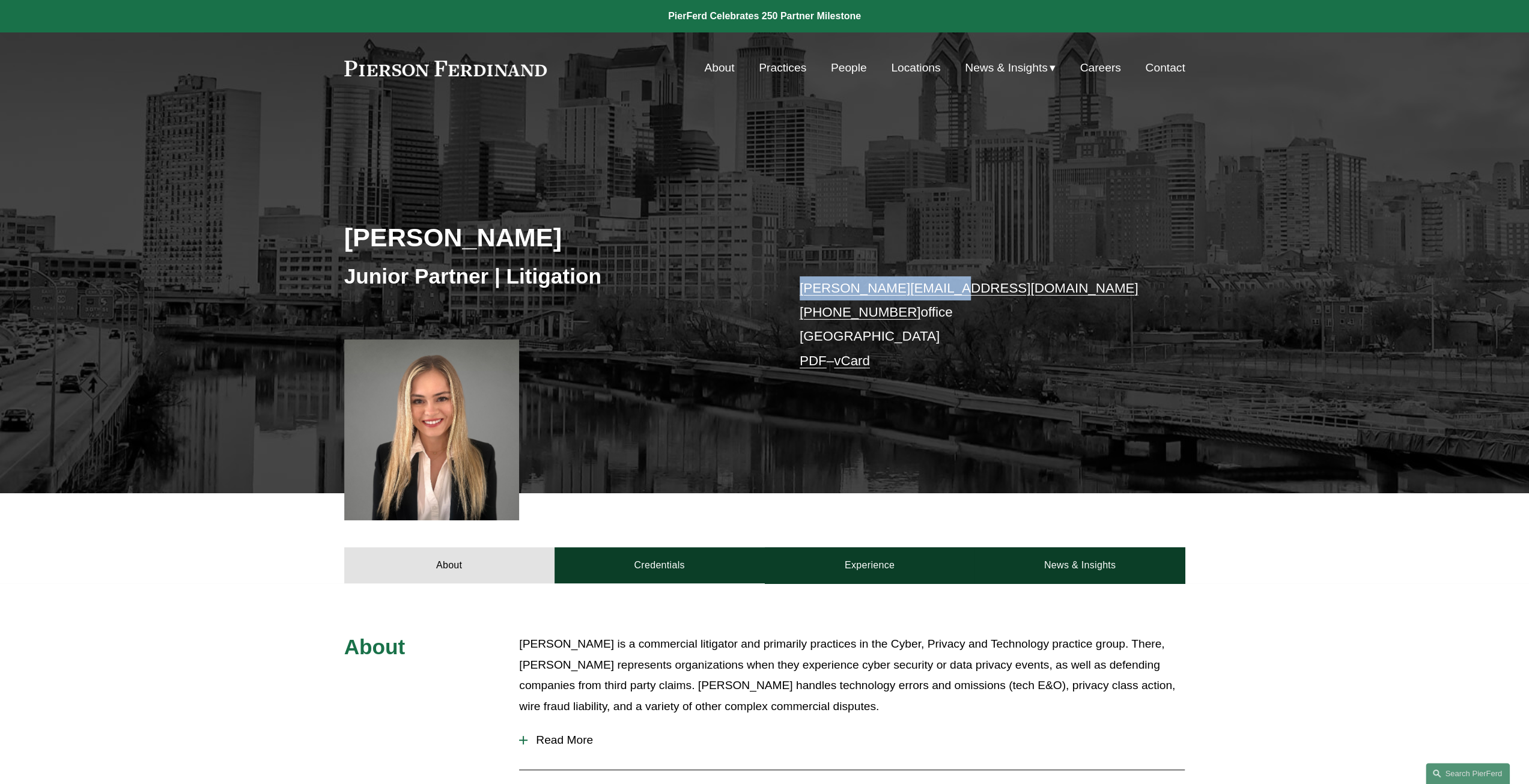
drag, startPoint x: 973, startPoint y: 281, endPoint x: 763, endPoint y: 282, distance: 210.0
click at [763, 282] on div "Liz Veys Junior Partner | Litigation liz.veys@pierferd.com +1.484.450.8260 offi…" at bounding box center [764, 321] width 1529 height 344
copy div "liz.veys@pierferd.com"
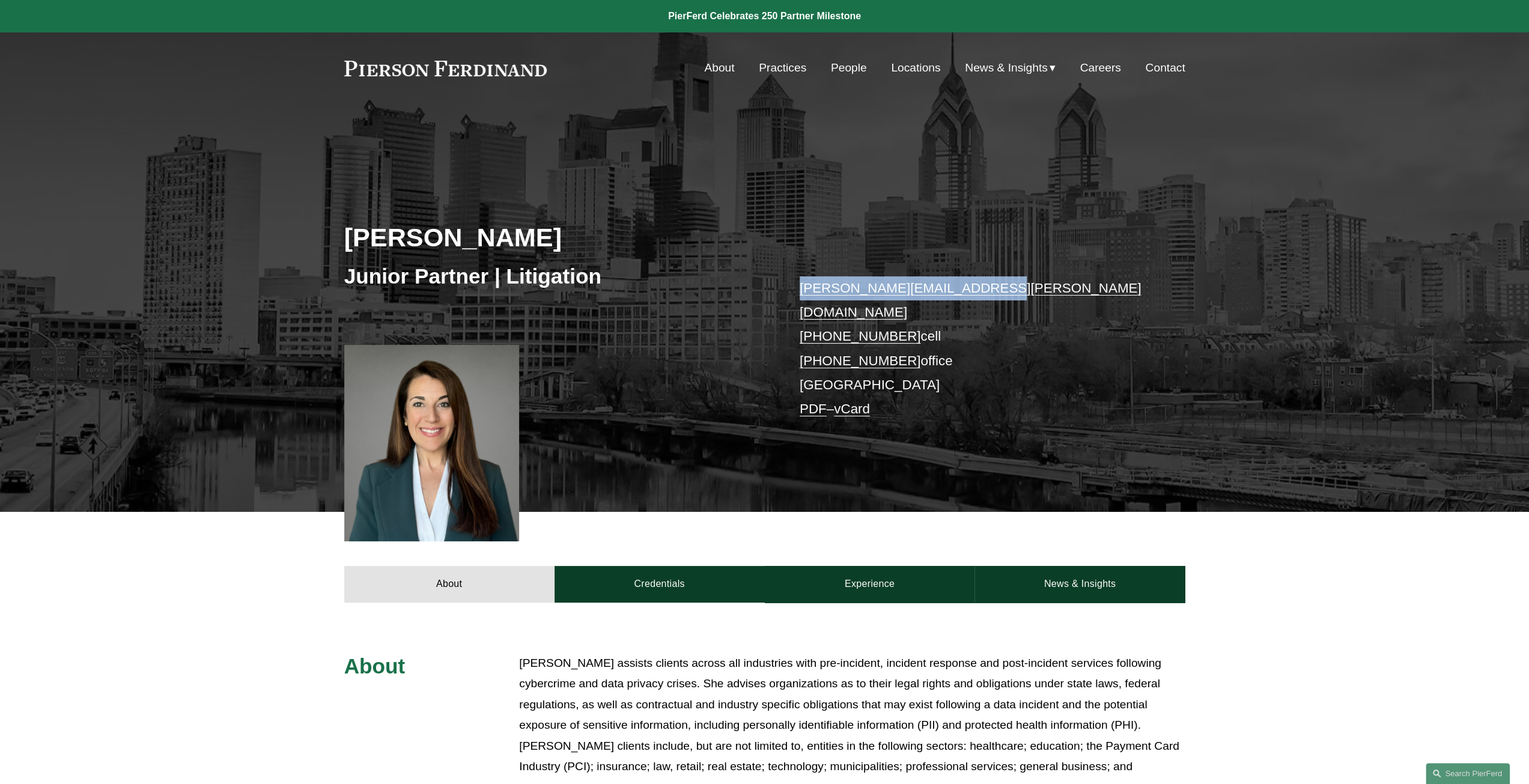
drag, startPoint x: 988, startPoint y: 283, endPoint x: 786, endPoint y: 286, distance: 202.0
click at [786, 286] on div "Kelly Garrison Junior Partner | Litigation kelly.garrison@pierferd.com +1.914.5…" at bounding box center [764, 330] width 1529 height 362
copy link "kelly.garrison@pierferd.com"
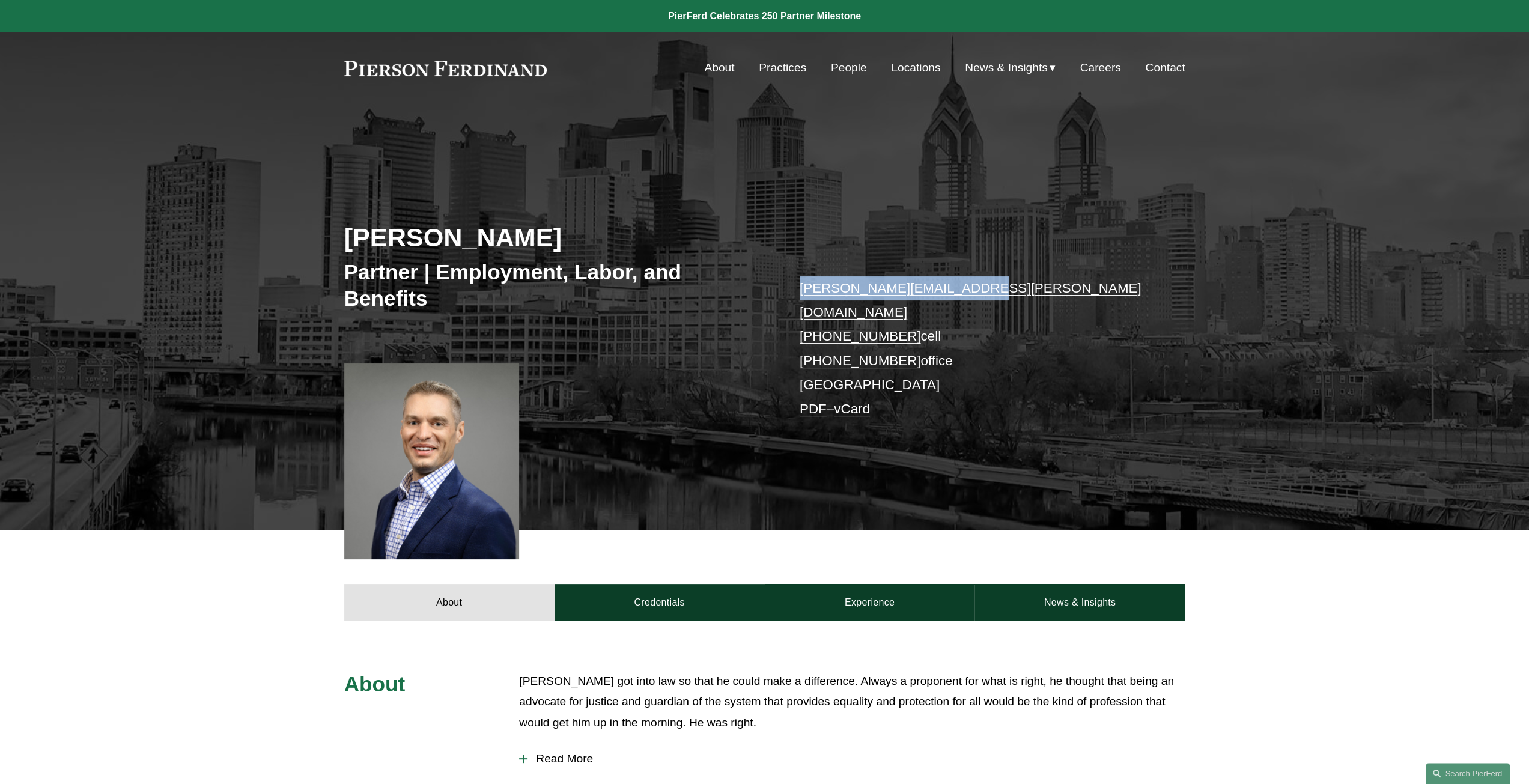
drag, startPoint x: 983, startPoint y: 284, endPoint x: 799, endPoint y: 292, distance: 184.2
click at [800, 293] on p "[PERSON_NAME][EMAIL_ADDRESS][PERSON_NAME][DOMAIN_NAME] [PHONE_NUMBER] cell [PHO…" at bounding box center [974, 348] width 350 height 145
copy link "[PERSON_NAME][EMAIL_ADDRESS][PERSON_NAME][DOMAIN_NAME]"
drag, startPoint x: 991, startPoint y: 271, endPoint x: 983, endPoint y: 280, distance: 12.0
click at [991, 271] on div "[PERSON_NAME] Partner | Employment, Labor, and Benefits [PERSON_NAME][EMAIL_ADD…" at bounding box center [764, 339] width 1529 height 380
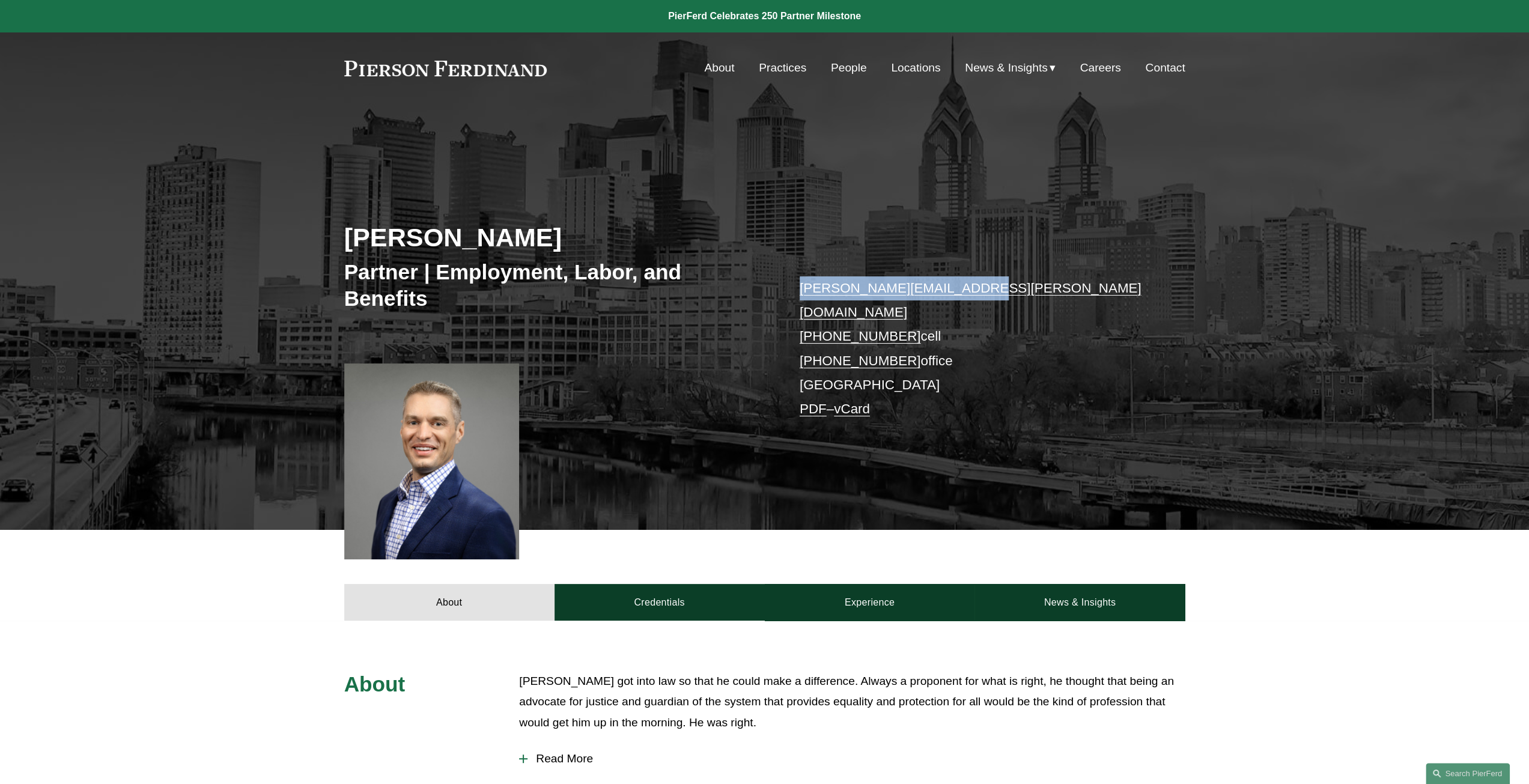
drag, startPoint x: 974, startPoint y: 287, endPoint x: 797, endPoint y: 294, distance: 177.1
click at [799, 294] on div "[PERSON_NAME] Partner | Employment, Labor, and Benefits [PERSON_NAME][EMAIL_ADD…" at bounding box center [764, 339] width 1529 height 380
copy link "[PERSON_NAME][EMAIL_ADDRESS][PERSON_NAME][DOMAIN_NAME]"
drag, startPoint x: 998, startPoint y: 420, endPoint x: 985, endPoint y: 305, distance: 115.7
click at [996, 407] on div "[PERSON_NAME] Partner | Employment, Labor, and Benefits [PERSON_NAME][EMAIL_ADD…" at bounding box center [764, 339] width 1529 height 380
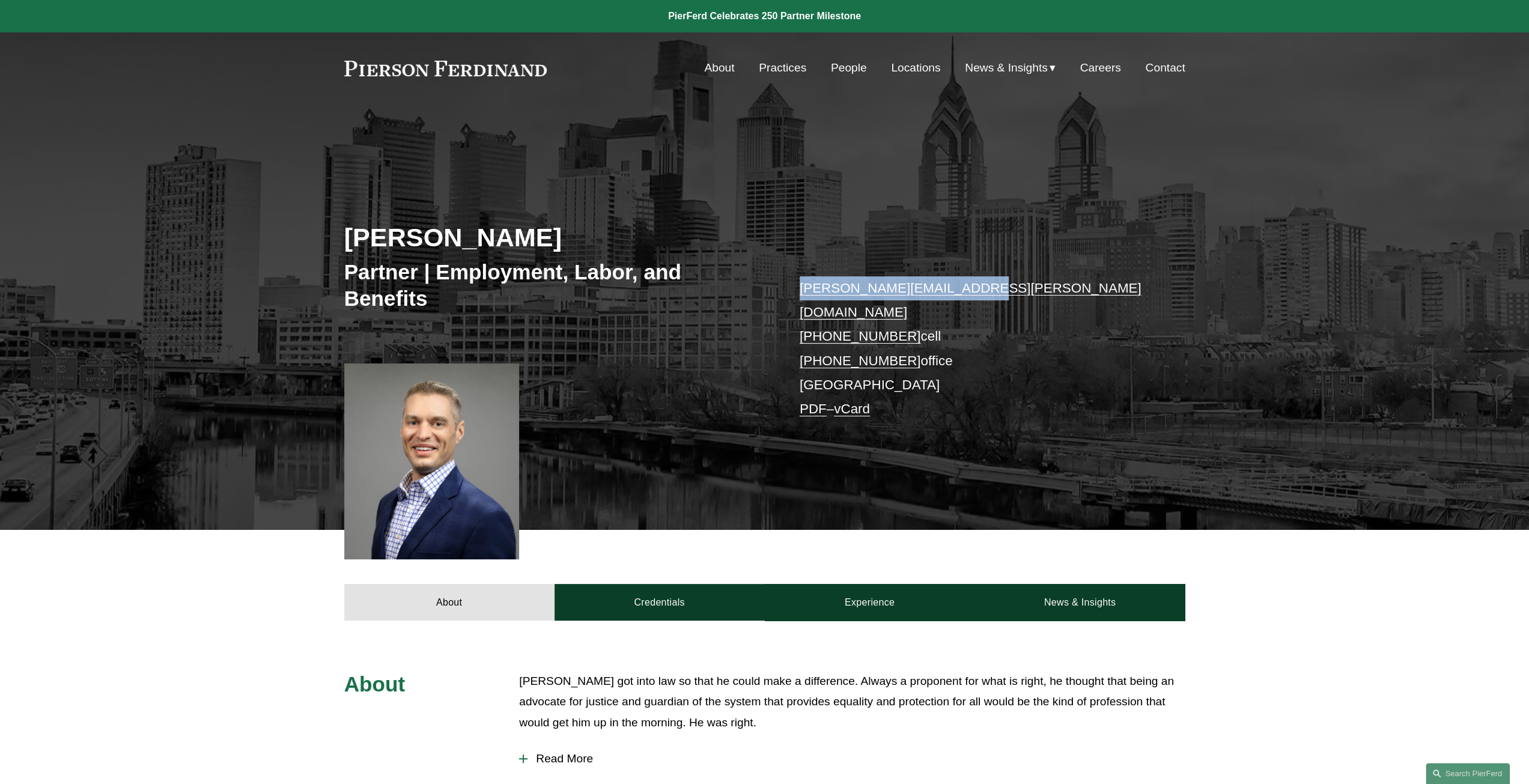
drag, startPoint x: 965, startPoint y: 293, endPoint x: 731, endPoint y: 300, distance: 234.1
click at [731, 300] on div "[PERSON_NAME] Partner | Employment, Labor, and Benefits [PERSON_NAME][EMAIL_ADD…" at bounding box center [764, 339] width 1529 height 380
copy div "[PERSON_NAME][EMAIL_ADDRESS][PERSON_NAME][DOMAIN_NAME]"
click at [683, 425] on div "[PERSON_NAME] Partner | Employment, Labor, and Benefits [PERSON_NAME][EMAIL_ADD…" at bounding box center [764, 339] width 1529 height 380
